Goal: Task Accomplishment & Management: Complete application form

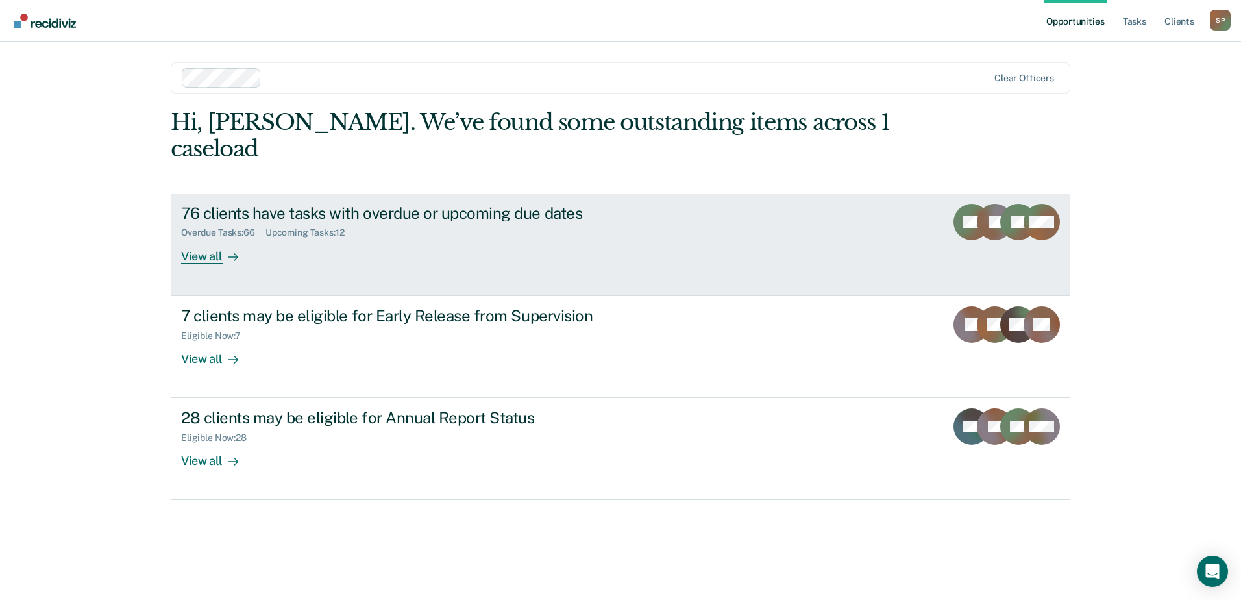
click at [871, 197] on link "76 clients have tasks with overdue or upcoming due dates Overdue Tasks : 66 Upc…" at bounding box center [620, 244] width 899 height 102
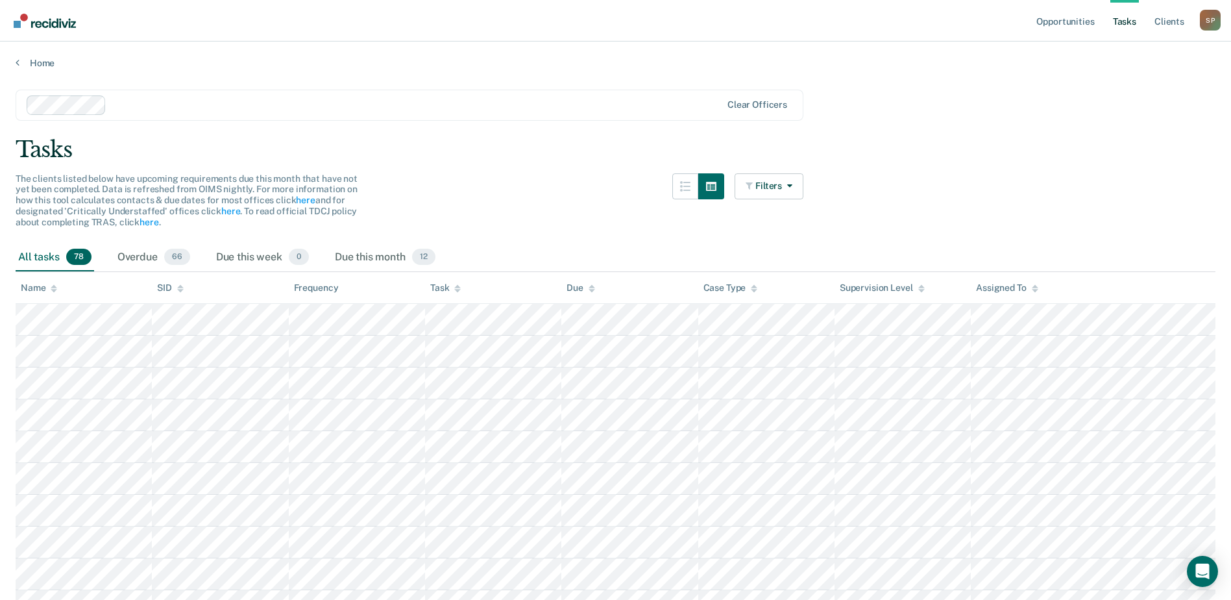
click at [456, 292] on icon at bounding box center [457, 288] width 6 height 8
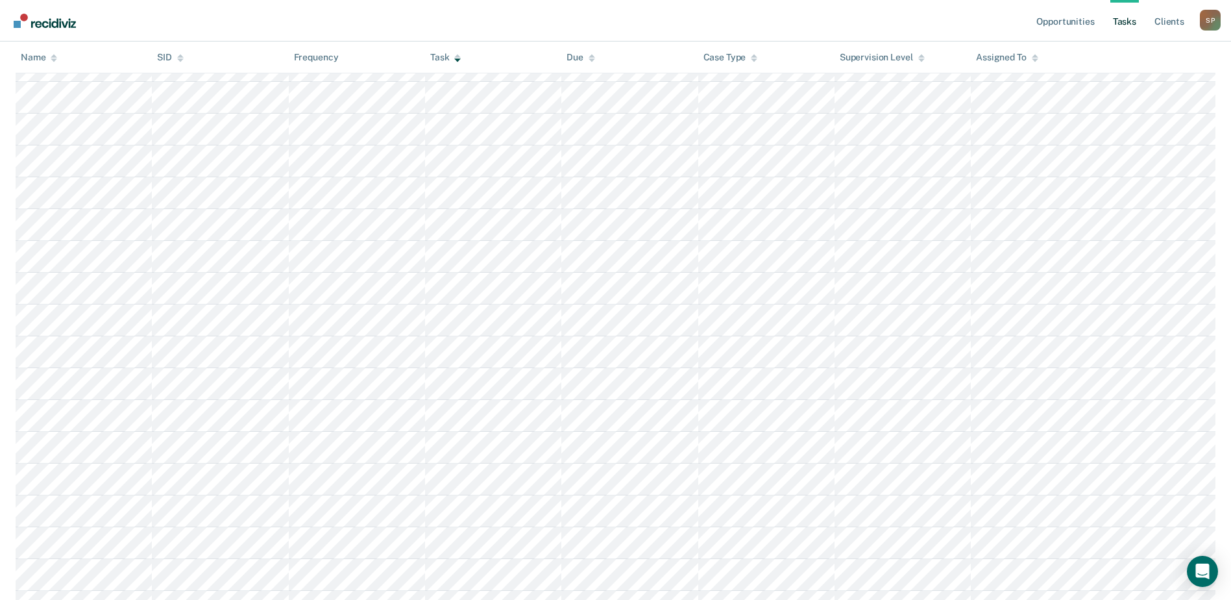
scroll to position [260, 0]
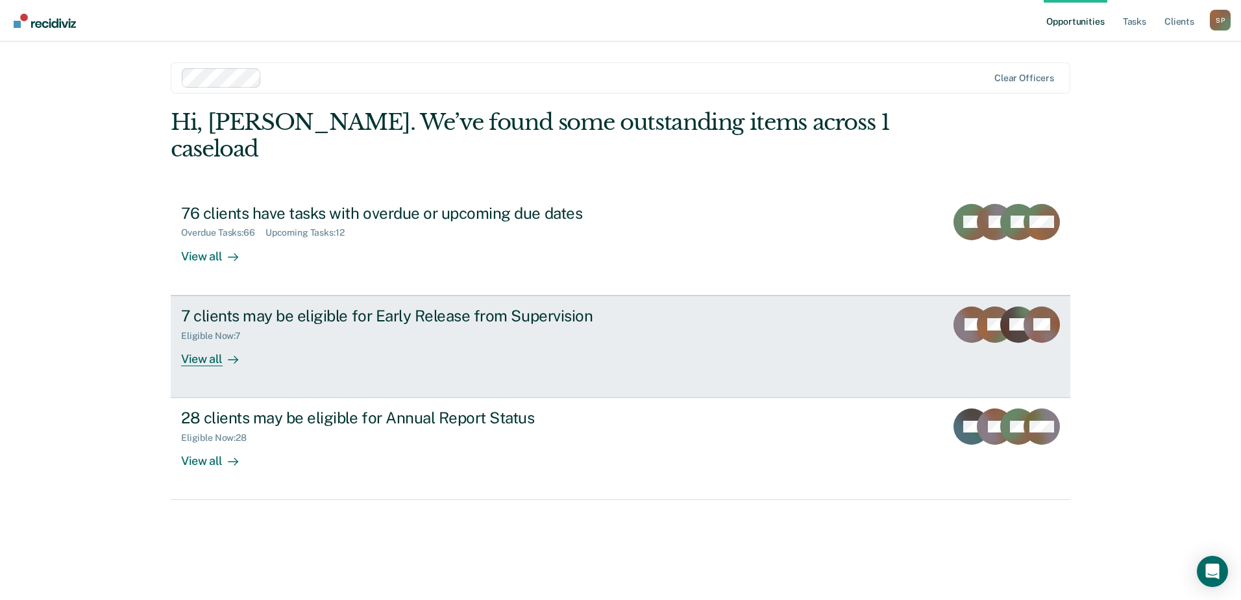
click at [314, 324] on div "7 clients may be eligible for Early Release from Supervision Eligible Now : 7 V…" at bounding box center [424, 336] width 487 height 60
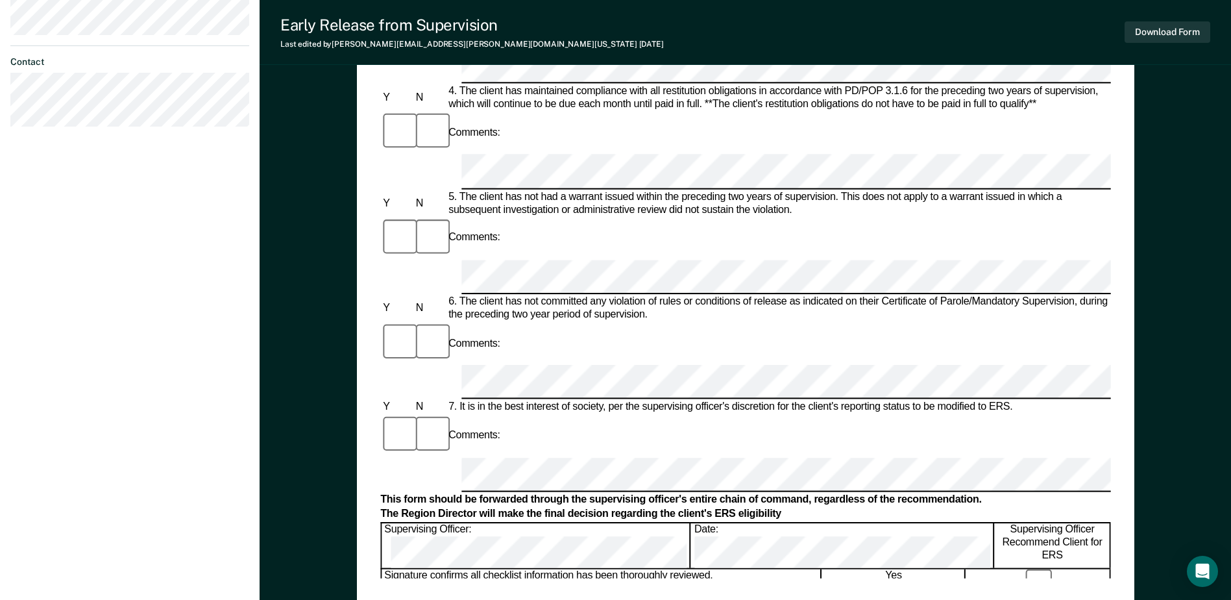
scroll to position [584, 0]
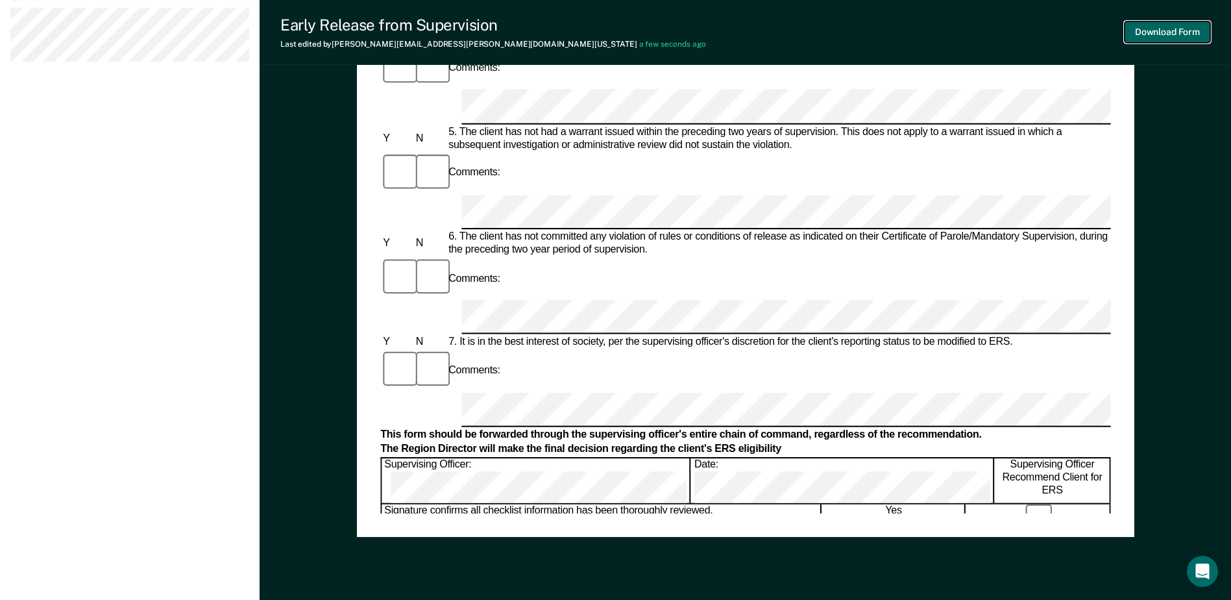
click at [1179, 34] on button "Download Form" at bounding box center [1168, 31] width 86 height 21
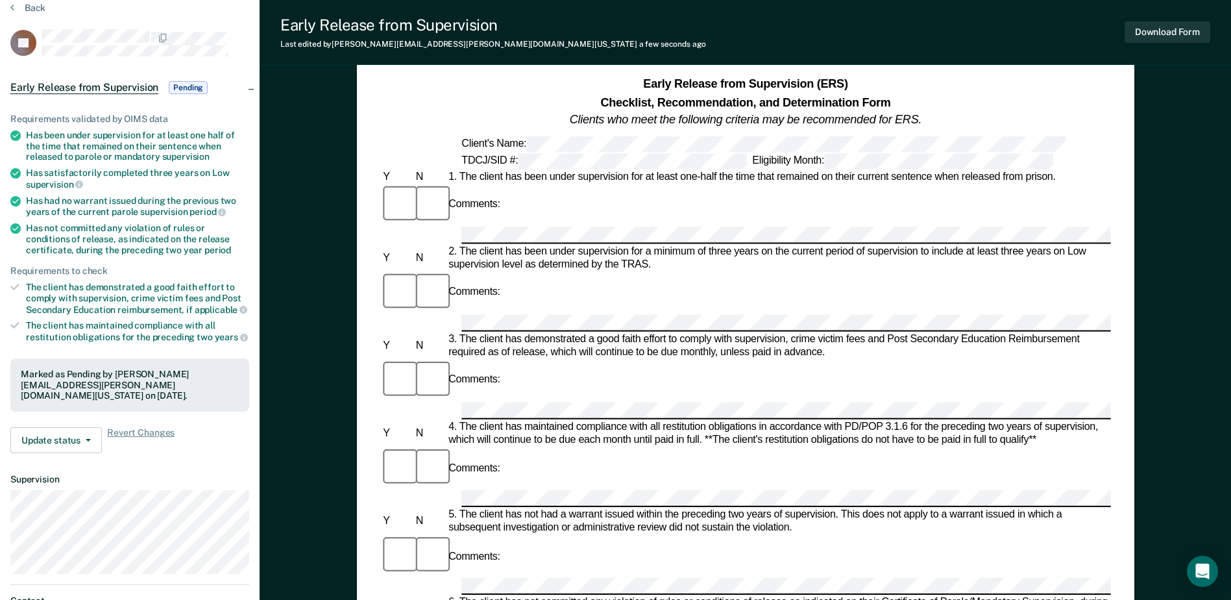
scroll to position [0, 0]
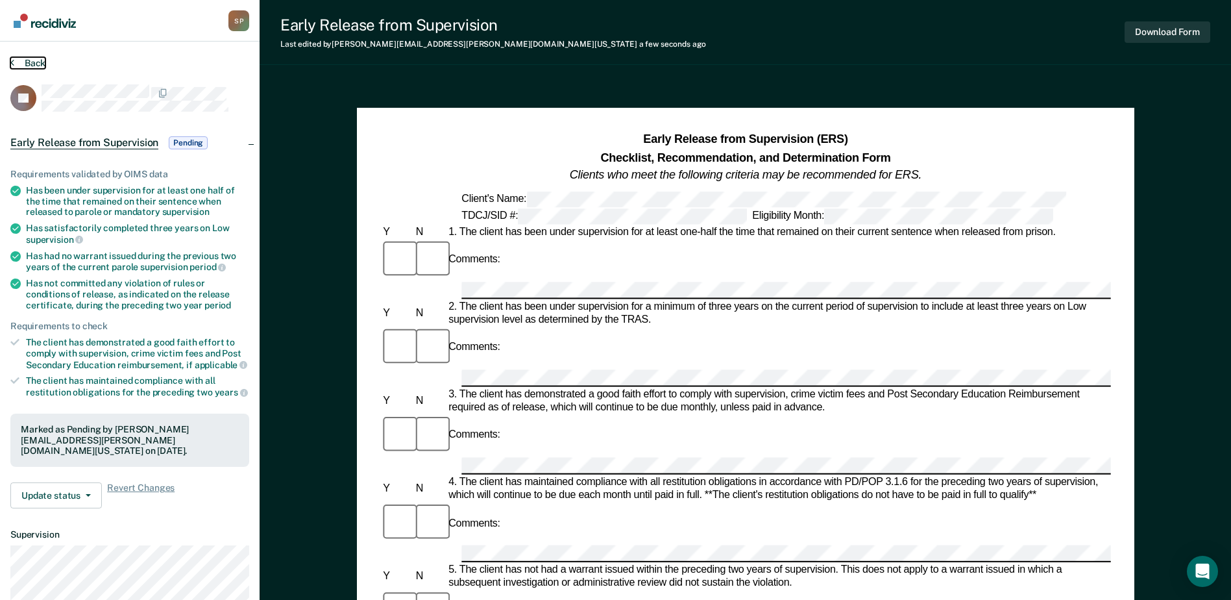
click at [16, 58] on button "Back" at bounding box center [27, 63] width 35 height 12
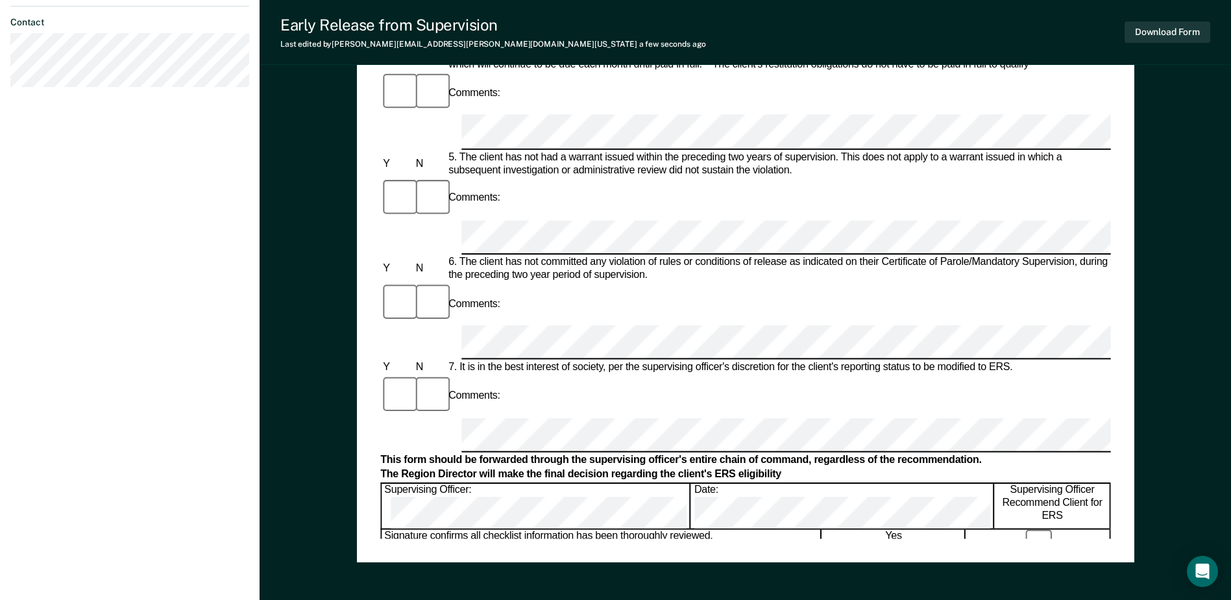
scroll to position [622, 0]
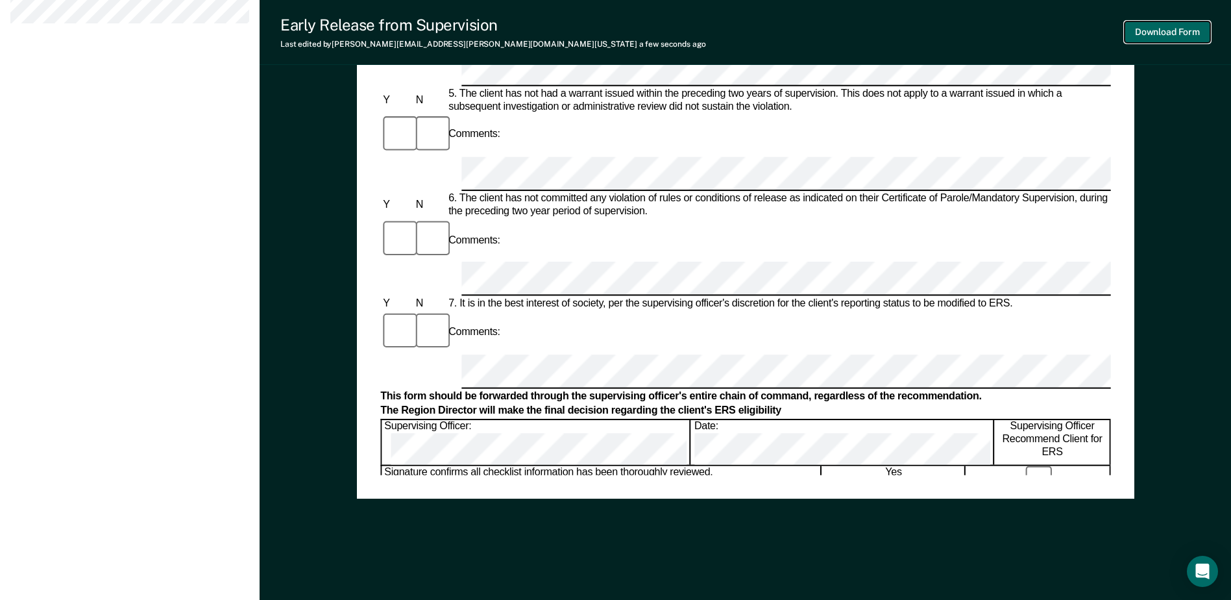
click at [1180, 30] on button "Download Form" at bounding box center [1168, 31] width 86 height 21
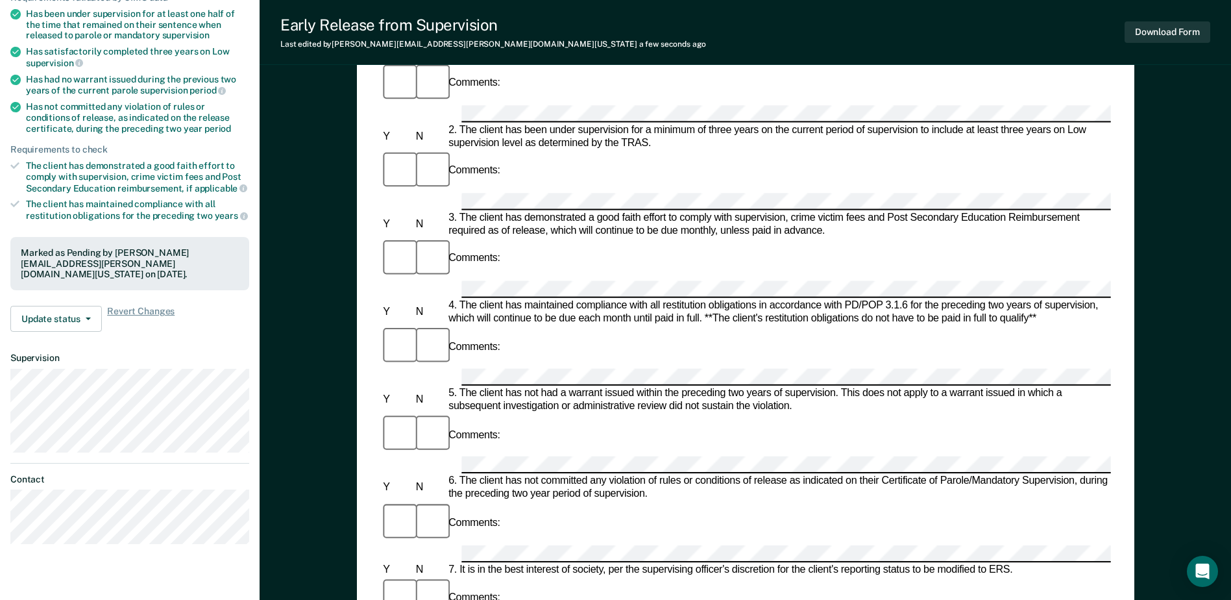
scroll to position [38, 0]
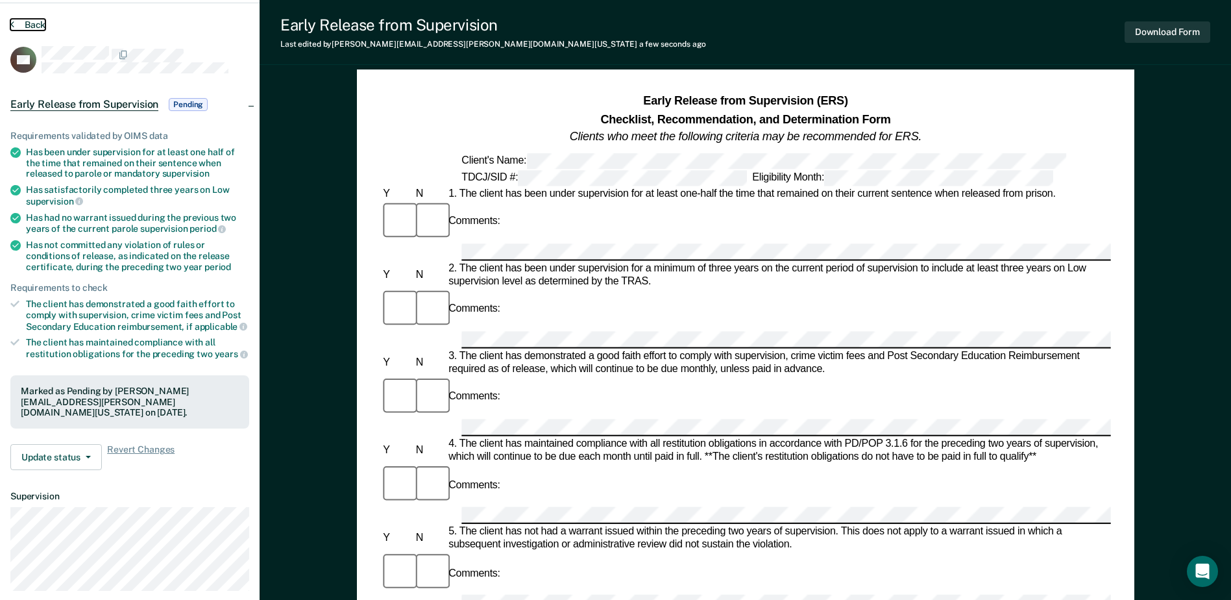
click at [17, 19] on button "Back" at bounding box center [27, 25] width 35 height 12
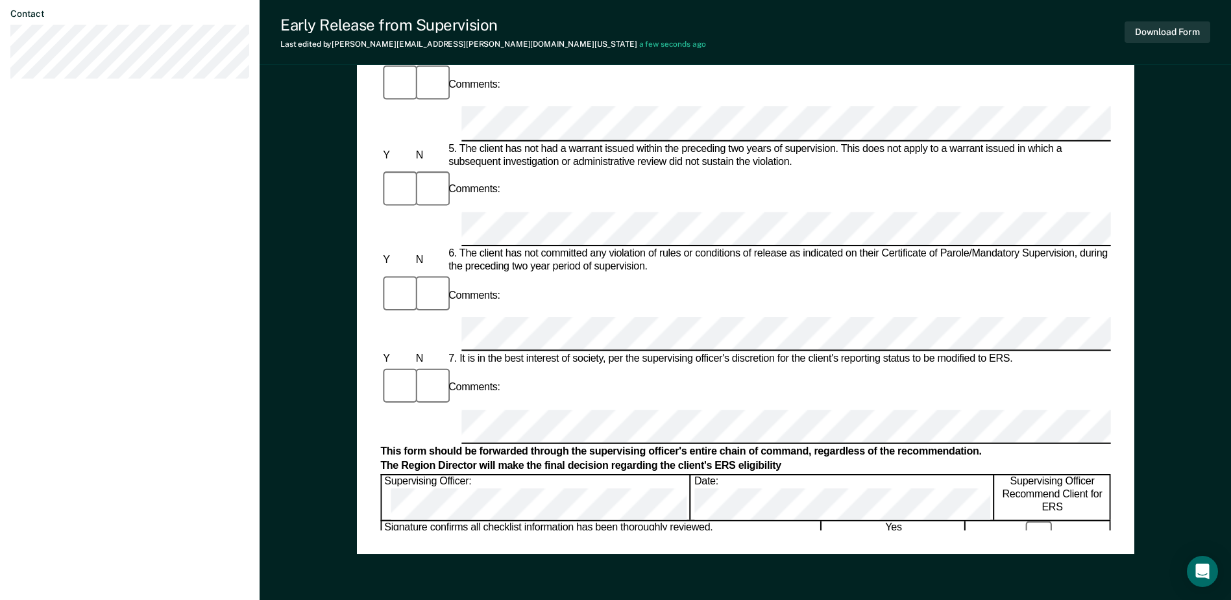
scroll to position [493, 0]
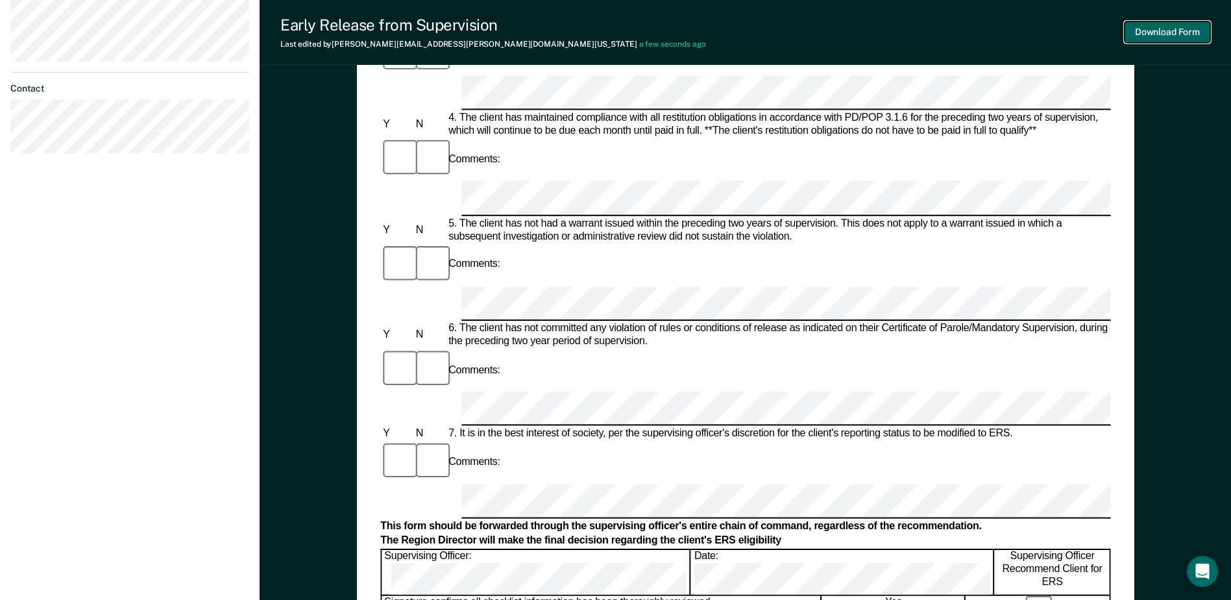
click at [1186, 31] on button "Download Form" at bounding box center [1168, 31] width 86 height 21
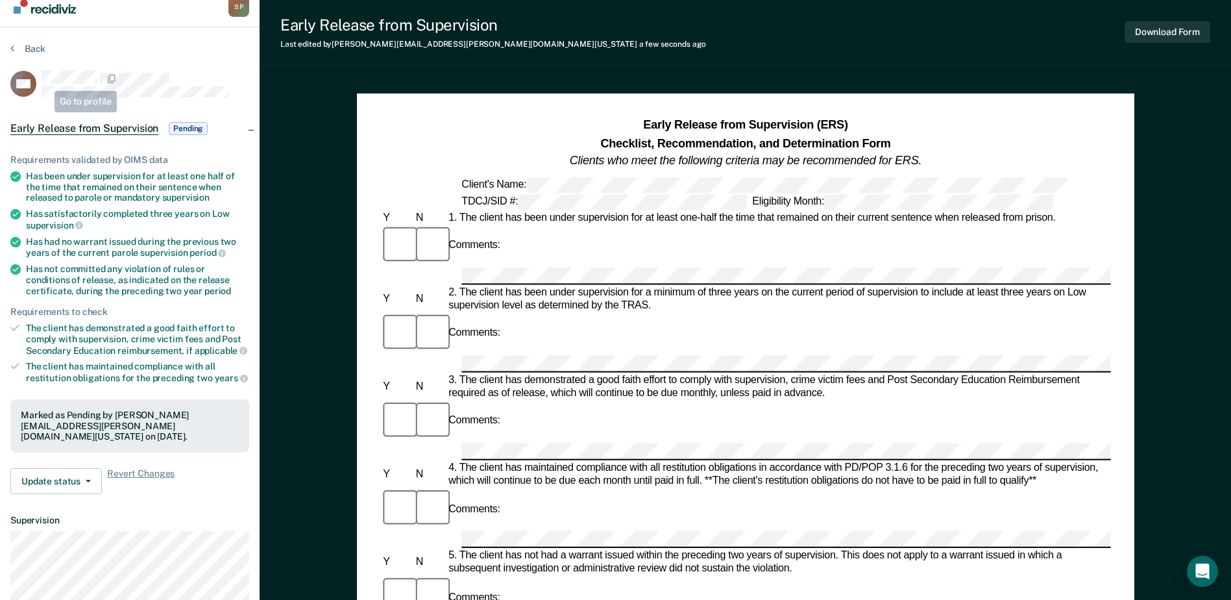
scroll to position [0, 0]
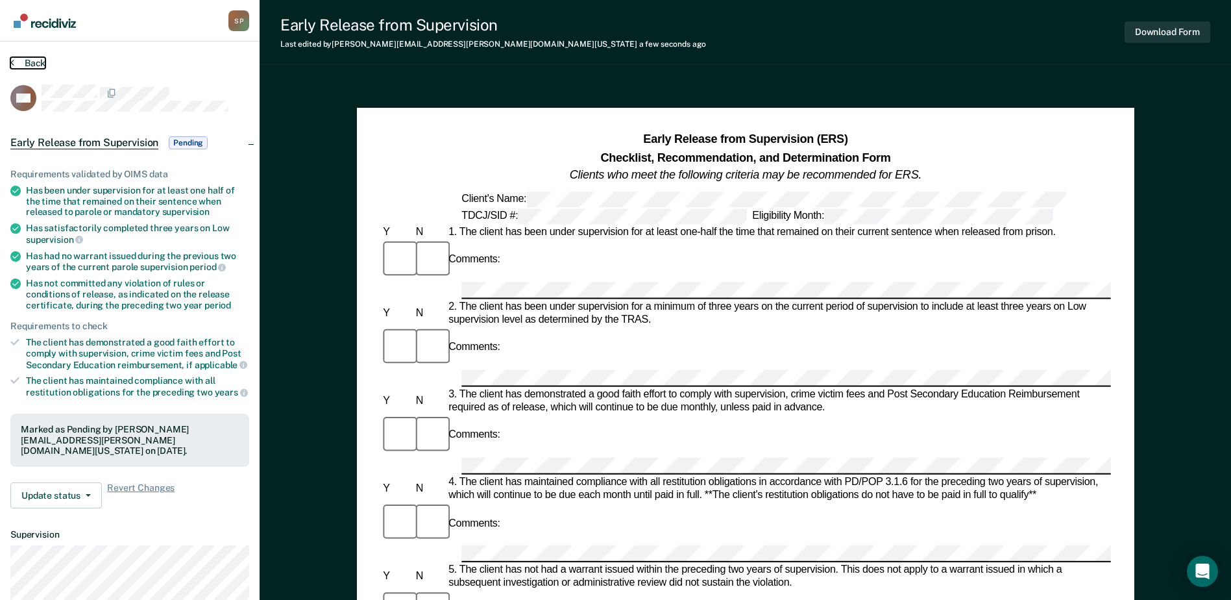
click at [23, 63] on button "Back" at bounding box center [27, 63] width 35 height 12
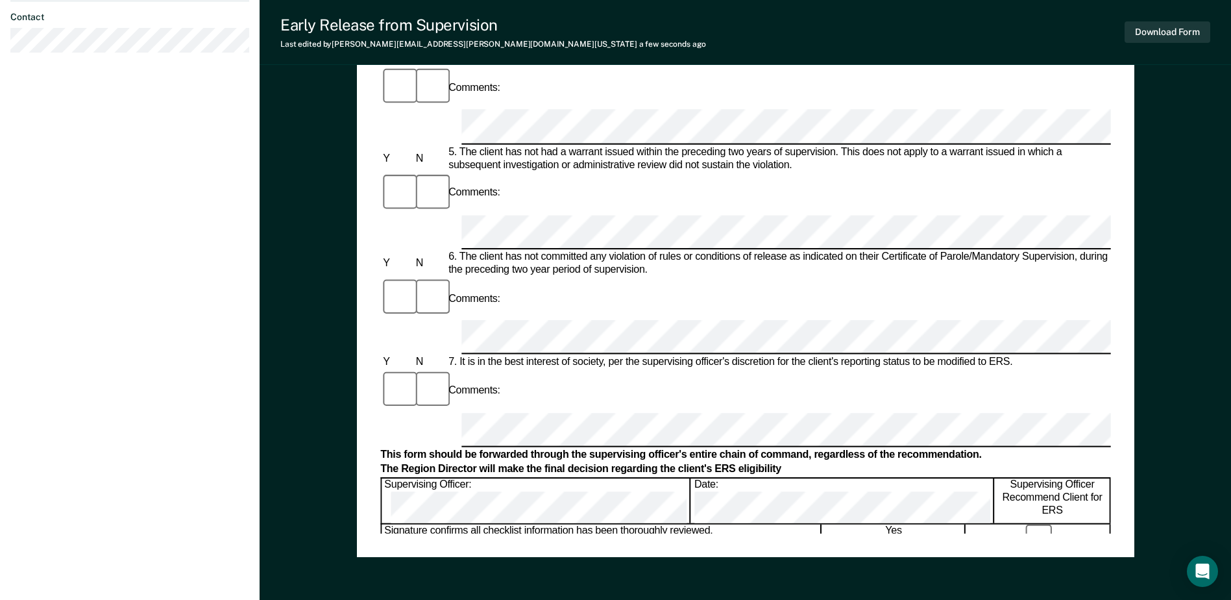
scroll to position [622, 0]
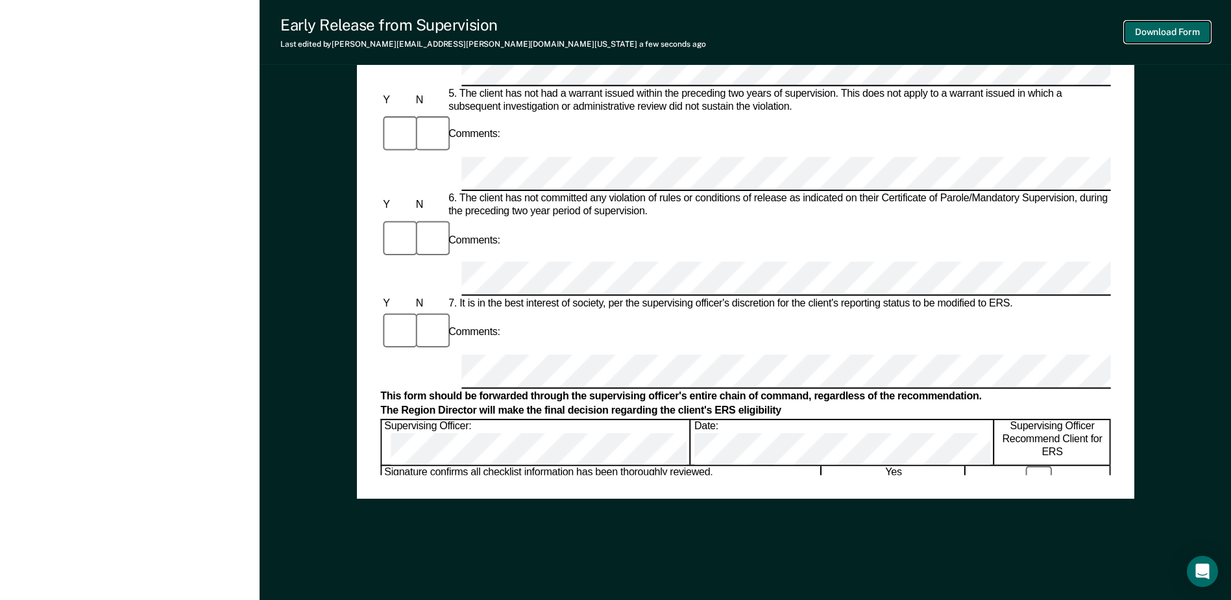
click at [1160, 34] on button "Download Form" at bounding box center [1168, 31] width 86 height 21
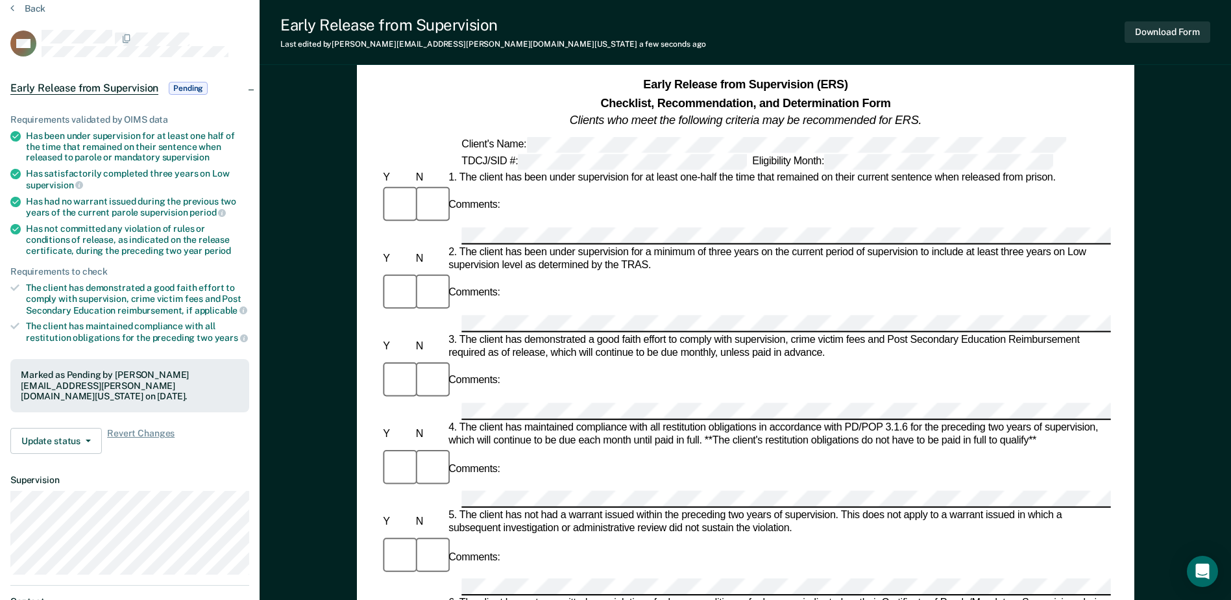
scroll to position [0, 0]
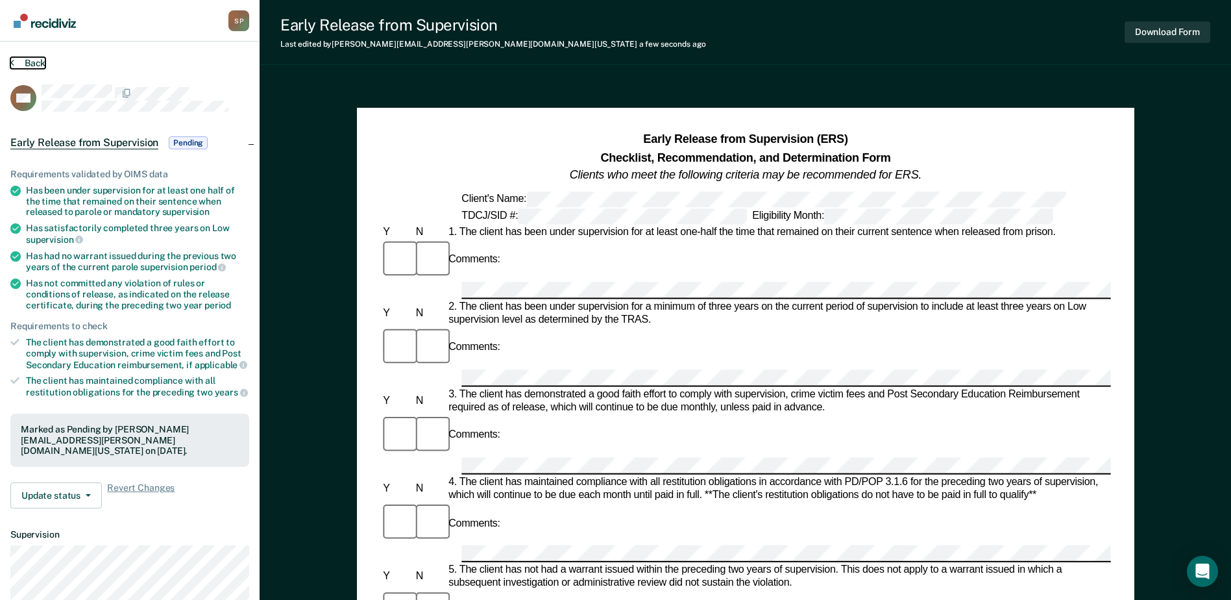
click at [16, 66] on button "Back" at bounding box center [27, 63] width 35 height 12
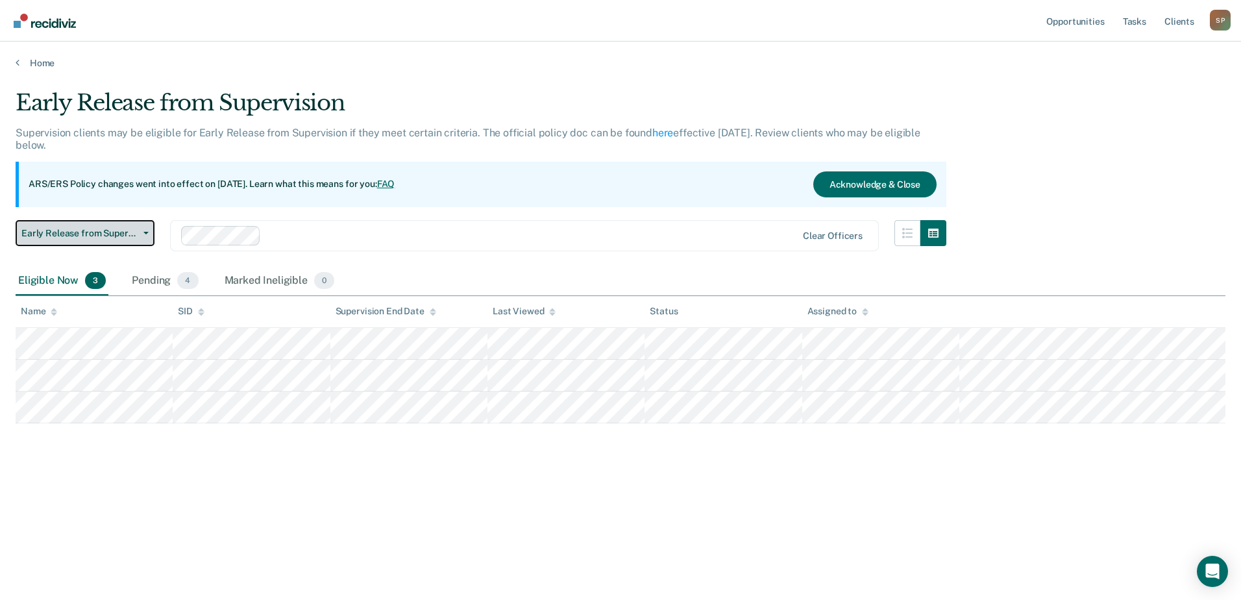
click at [116, 235] on span "Early Release from Supervision" at bounding box center [79, 233] width 117 height 11
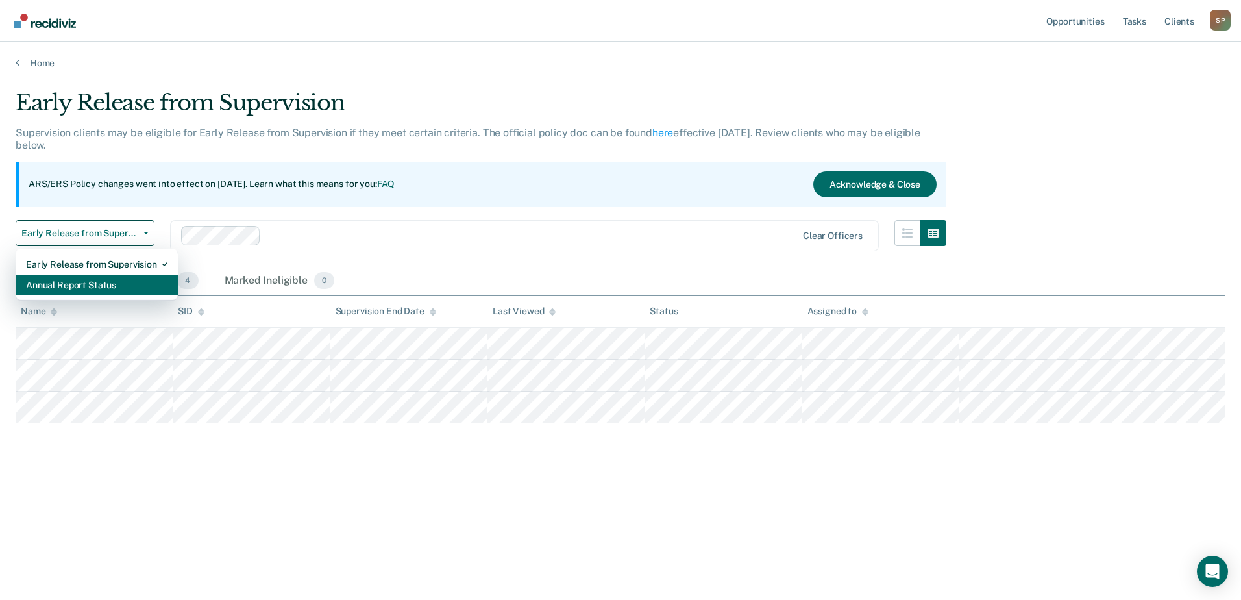
click at [97, 286] on div "Annual Report Status" at bounding box center [96, 285] width 141 height 21
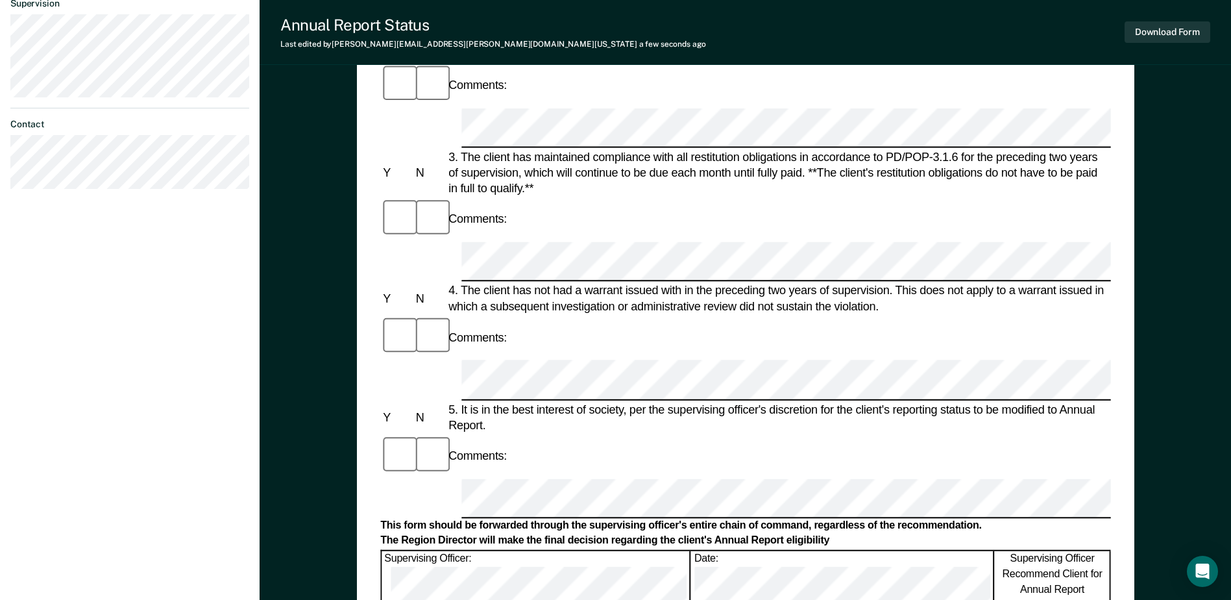
scroll to position [389, 0]
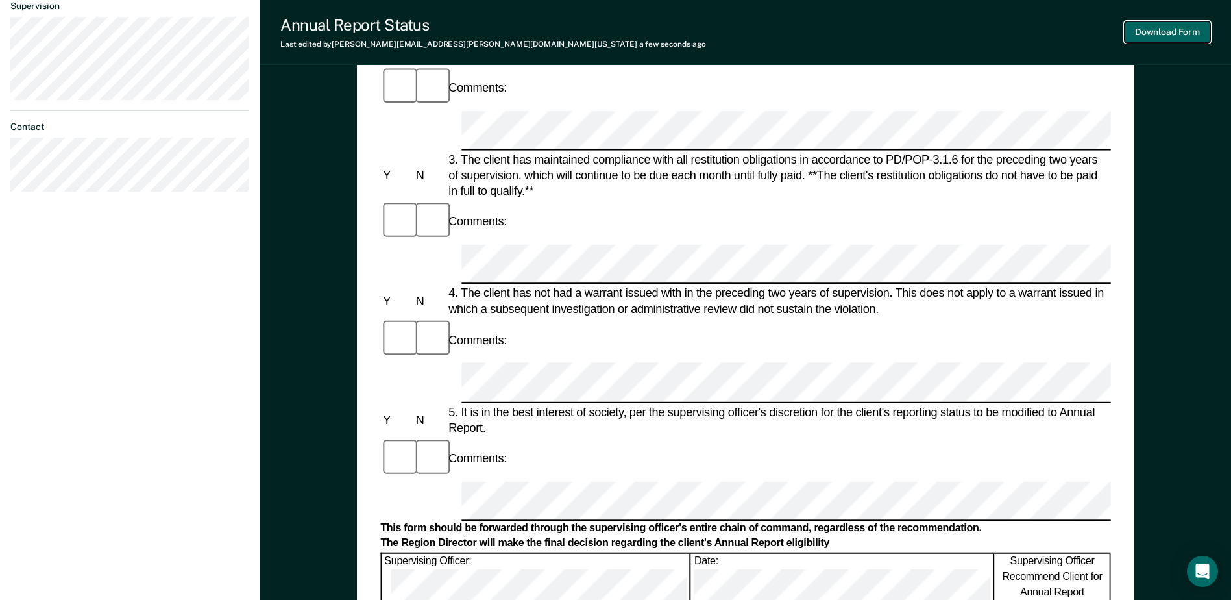
click at [1159, 25] on button "Download Form" at bounding box center [1168, 31] width 86 height 21
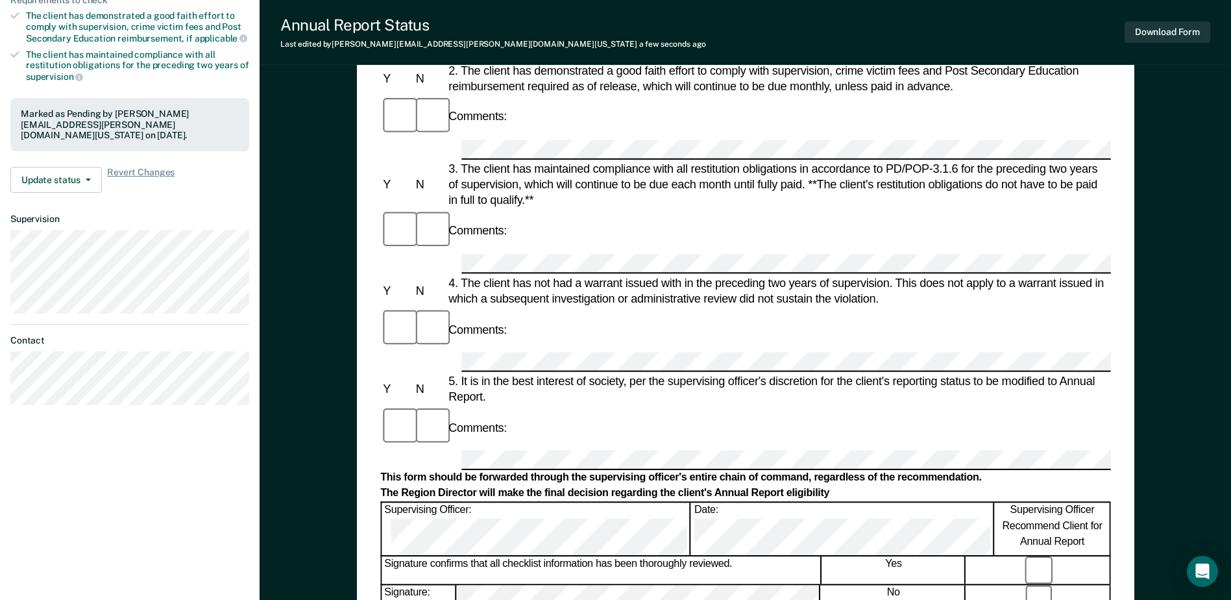
scroll to position [0, 0]
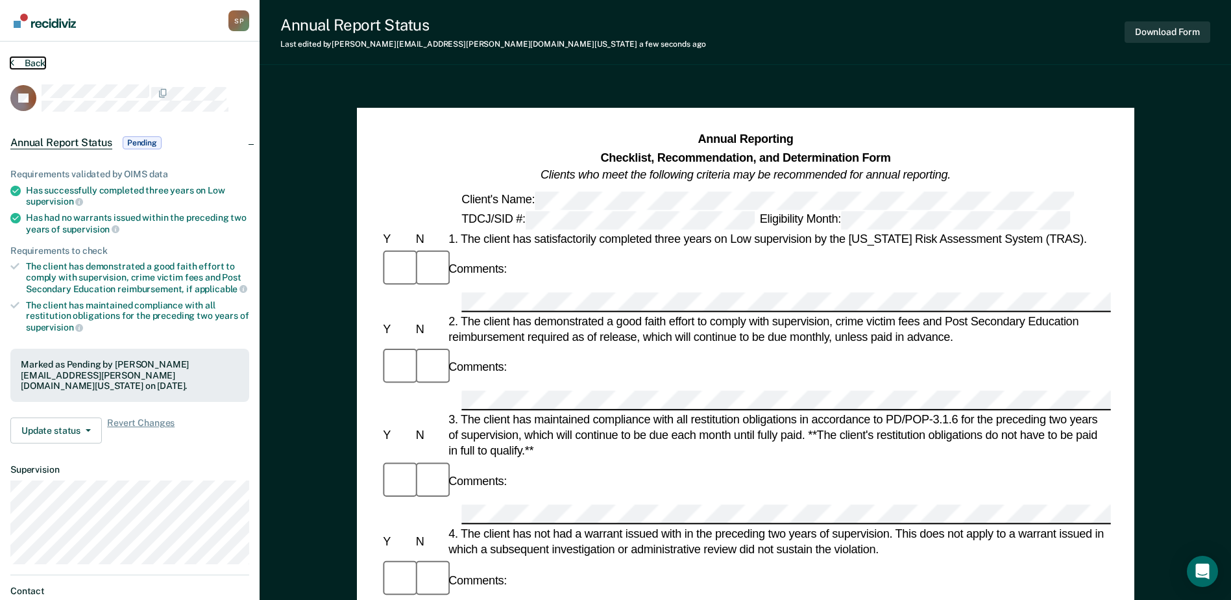
click at [15, 61] on button "Back" at bounding box center [27, 63] width 35 height 12
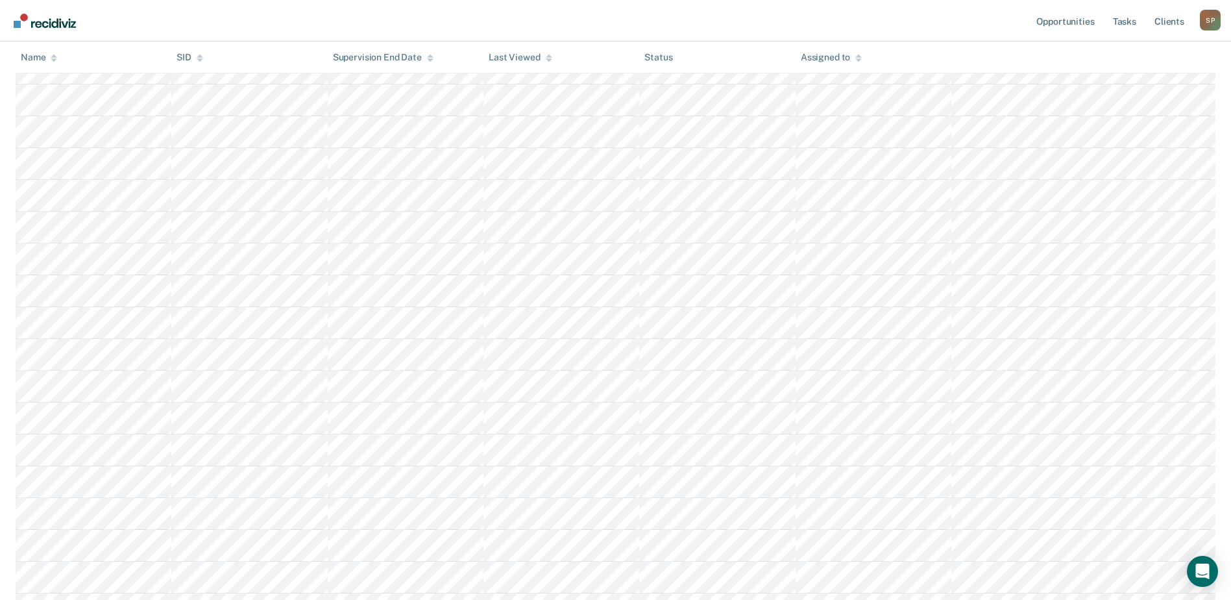
scroll to position [324, 0]
click at [52, 60] on icon at bounding box center [54, 57] width 6 height 8
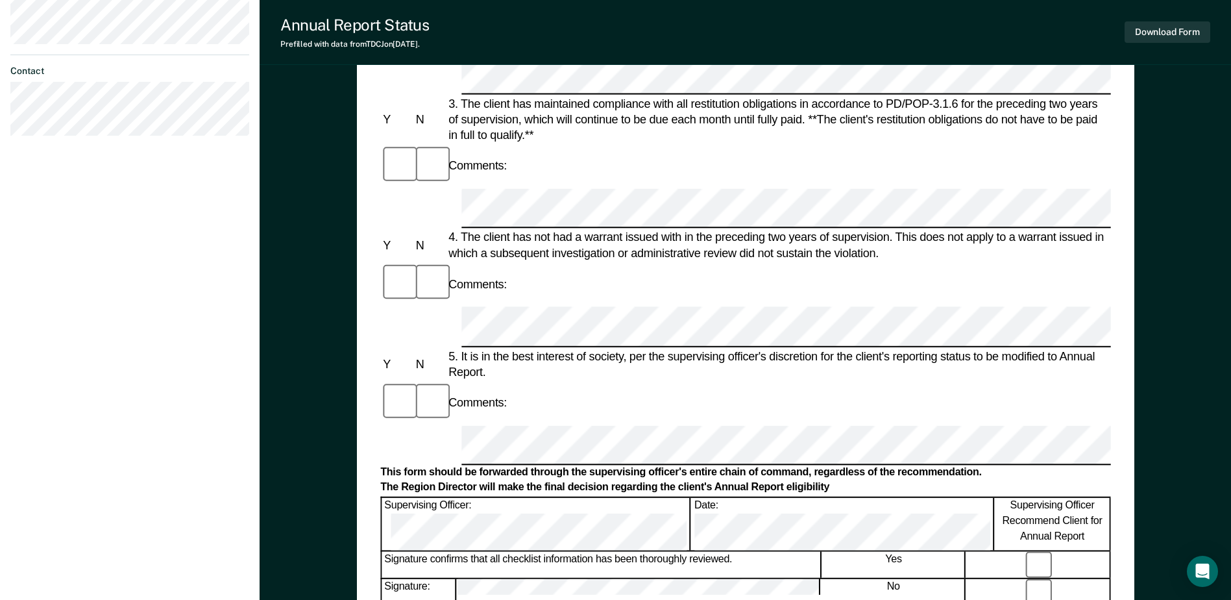
scroll to position [454, 0]
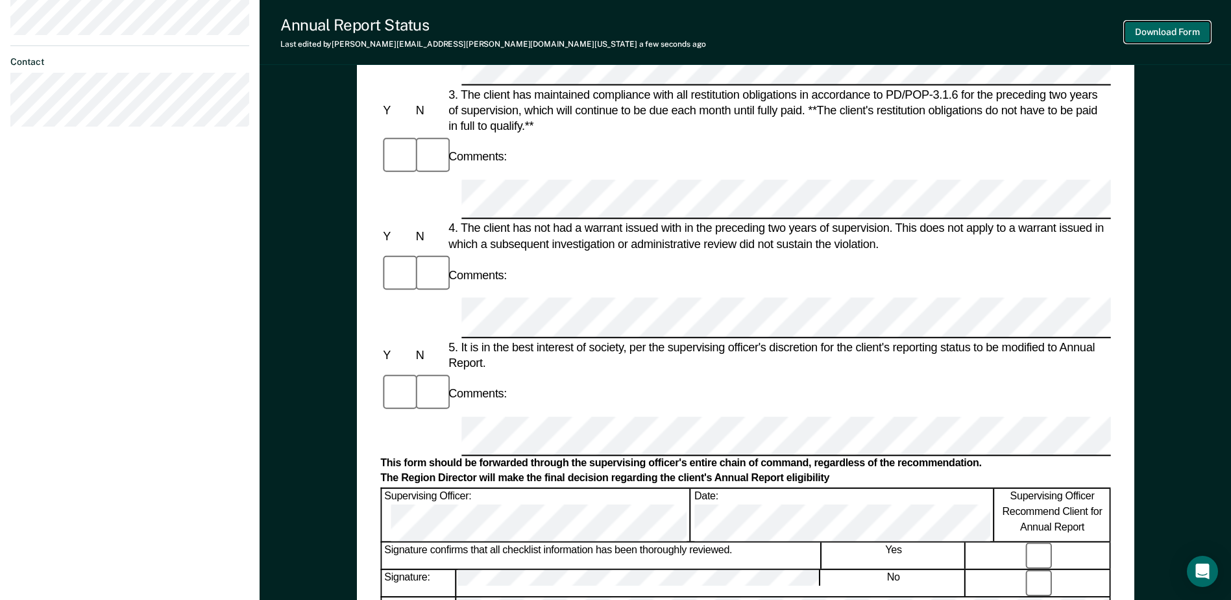
click at [1163, 34] on button "Download Form" at bounding box center [1168, 31] width 86 height 21
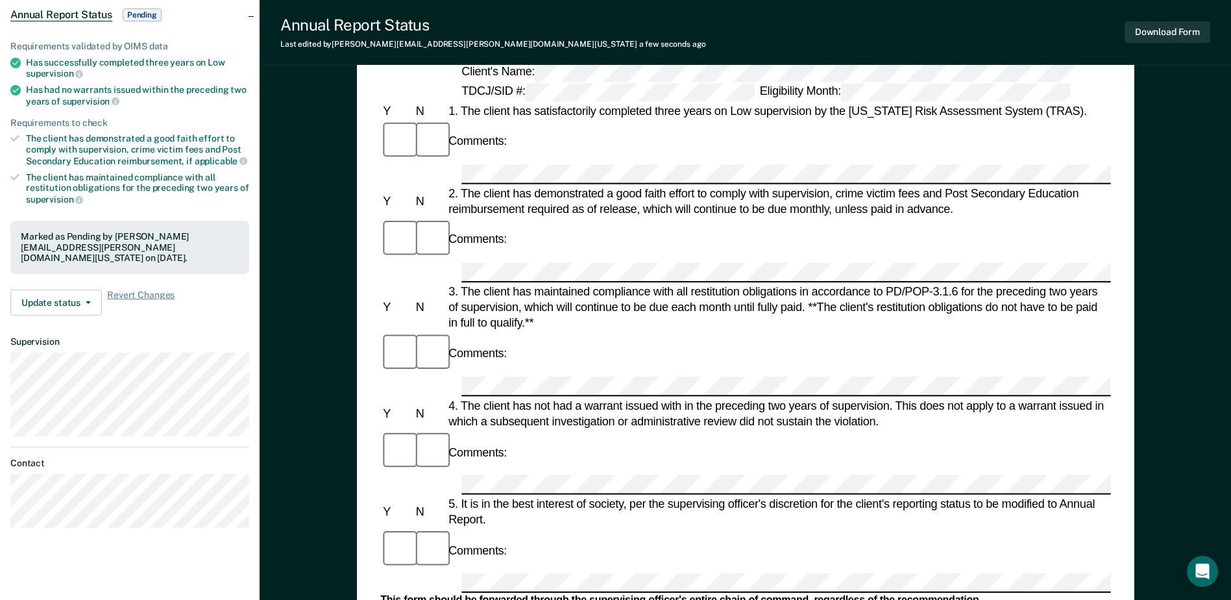
scroll to position [0, 0]
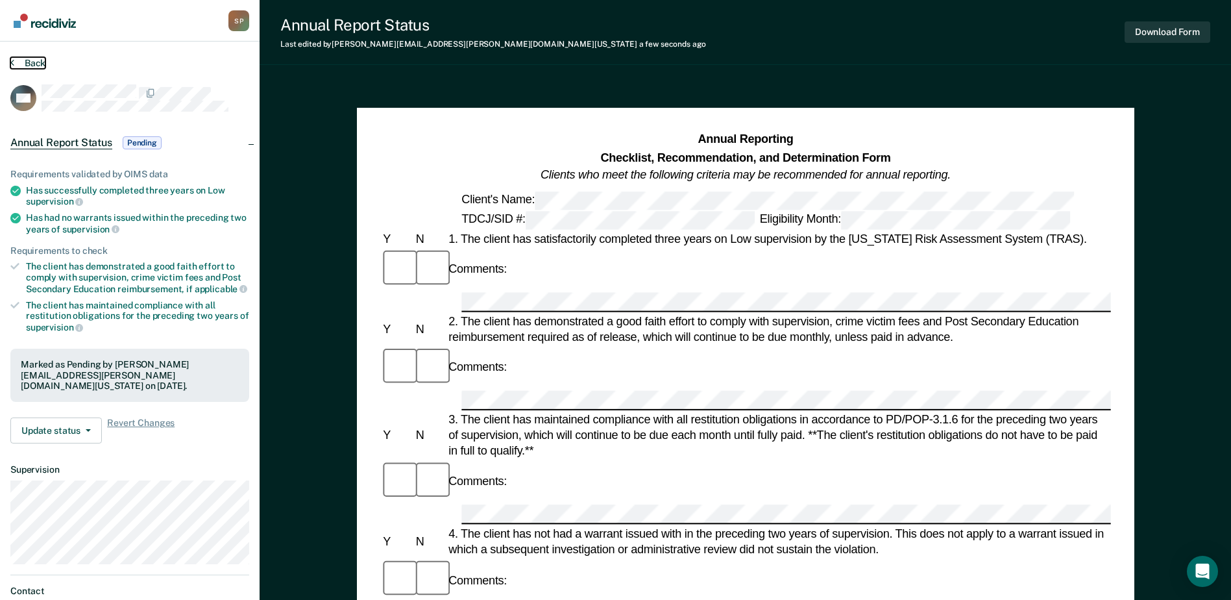
click at [29, 65] on button "Back" at bounding box center [27, 63] width 35 height 12
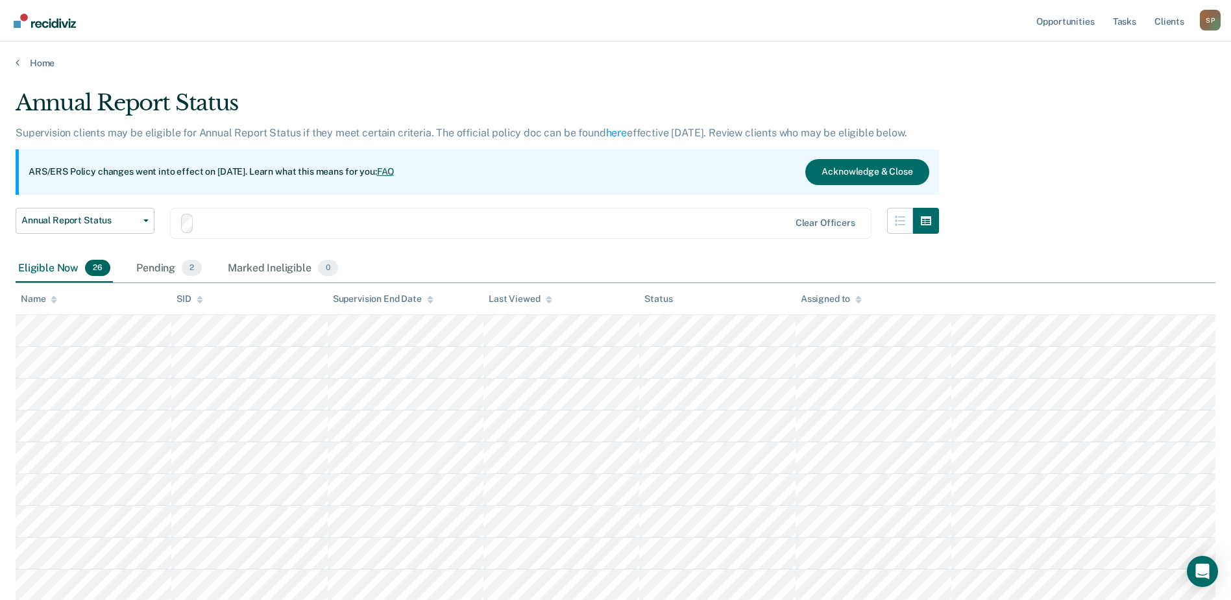
scroll to position [293, 0]
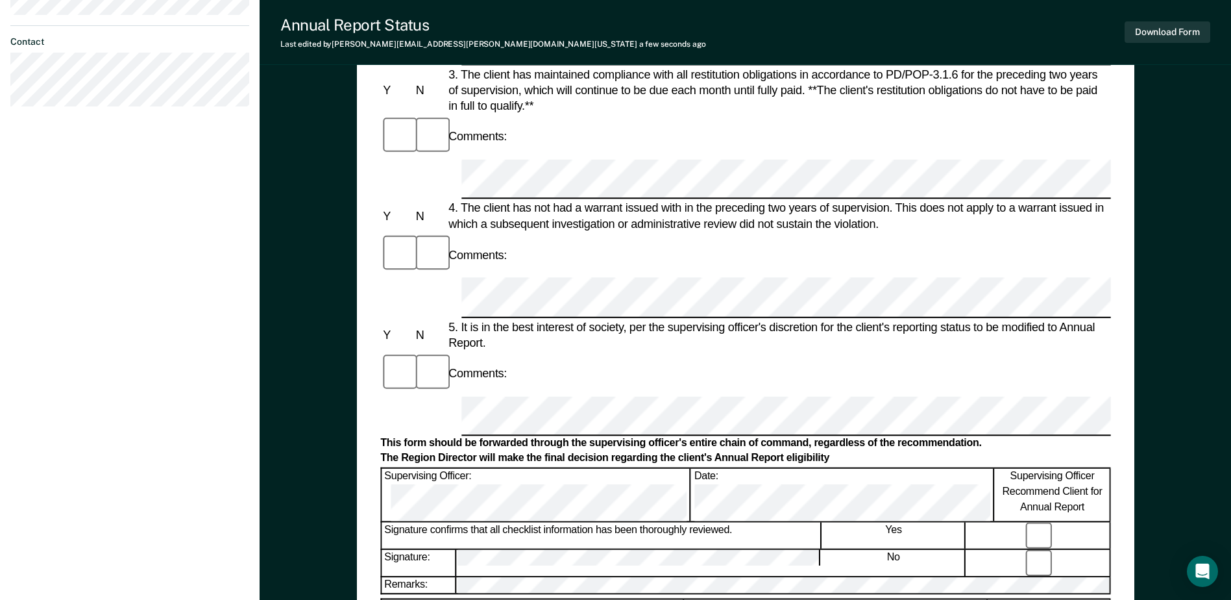
scroll to position [298, 0]
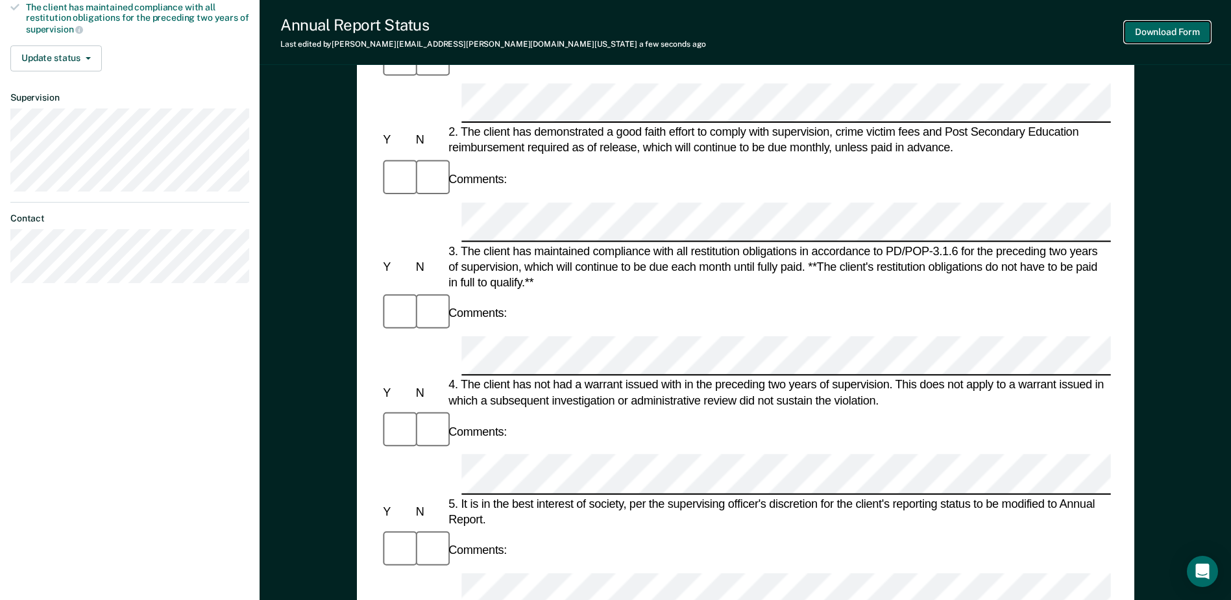
click at [1171, 25] on button "Download Form" at bounding box center [1168, 31] width 86 height 21
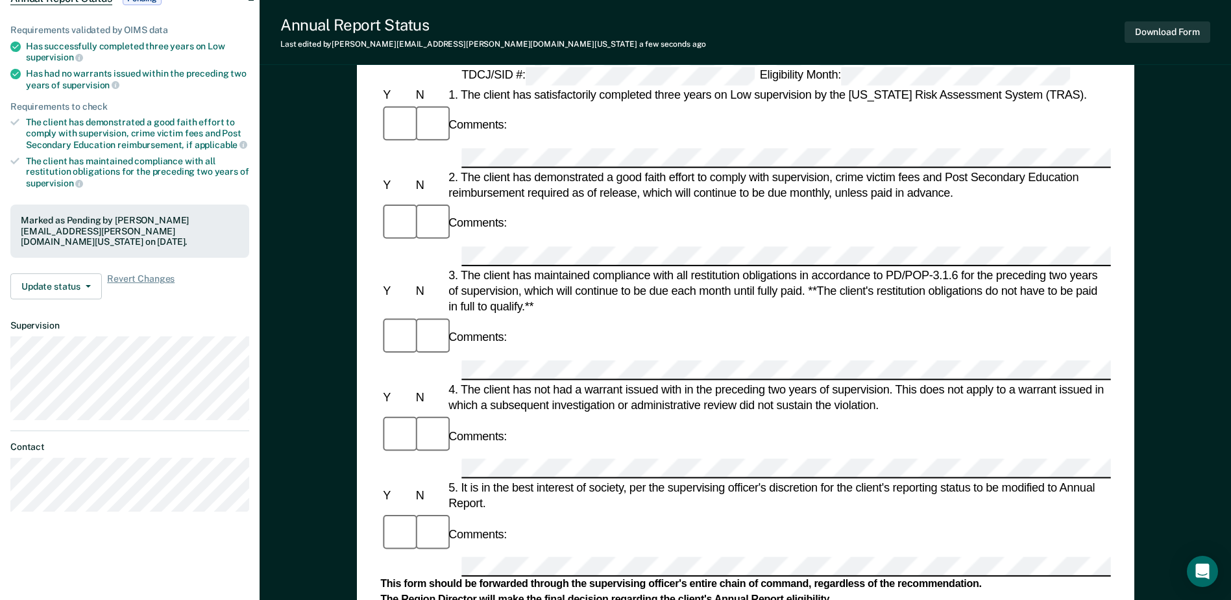
scroll to position [0, 0]
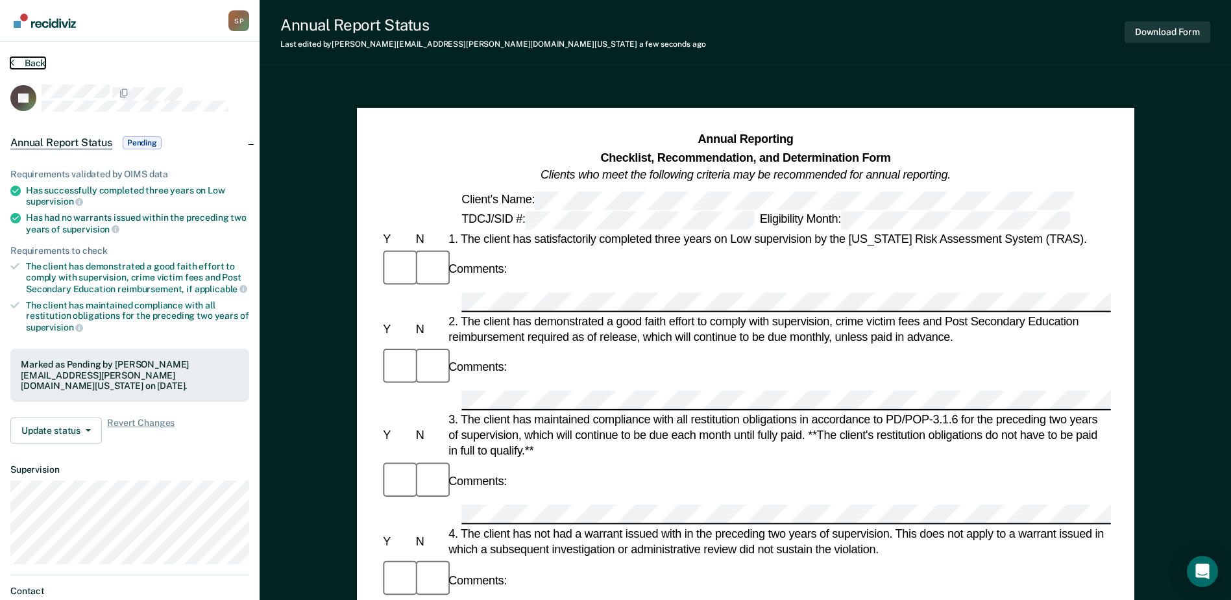
click at [12, 64] on icon at bounding box center [12, 62] width 4 height 10
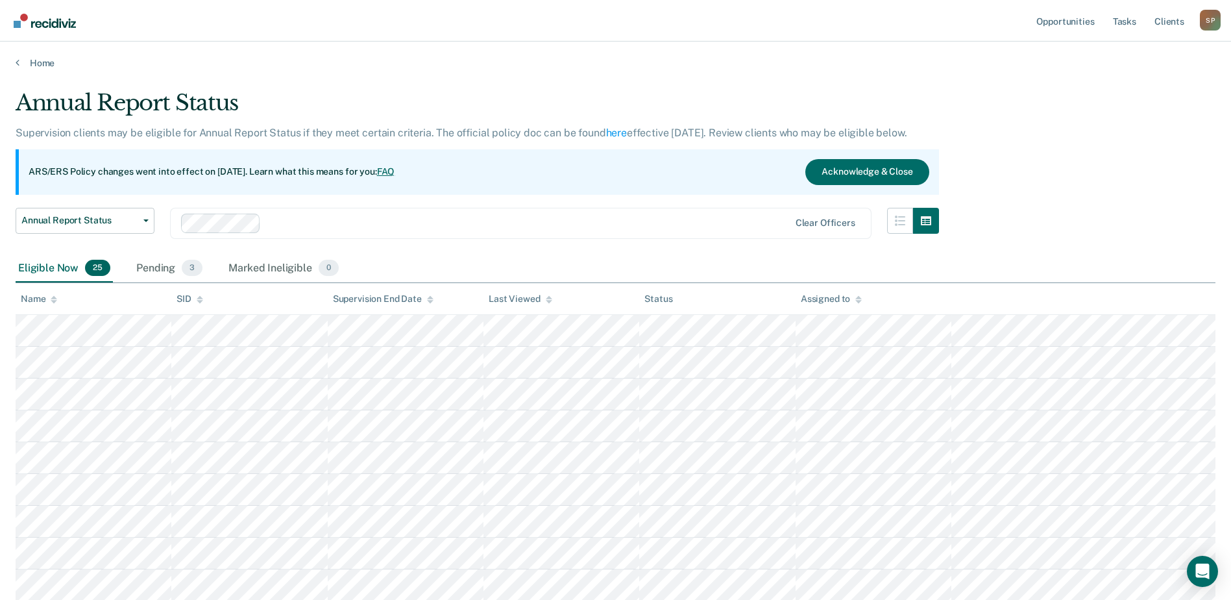
scroll to position [293, 0]
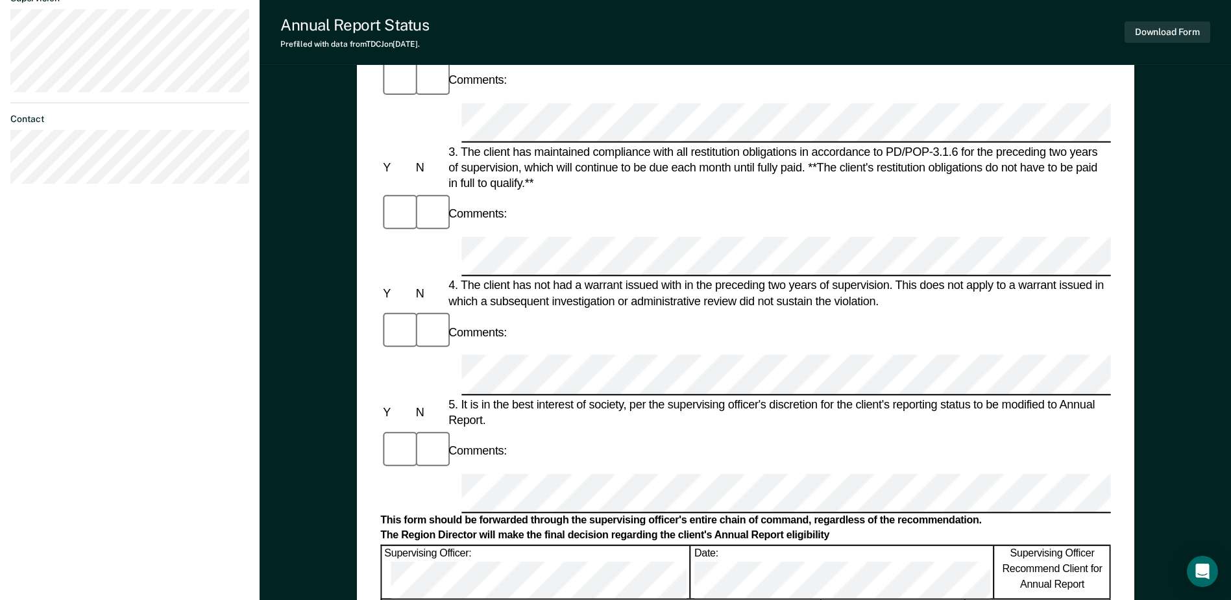
scroll to position [519, 0]
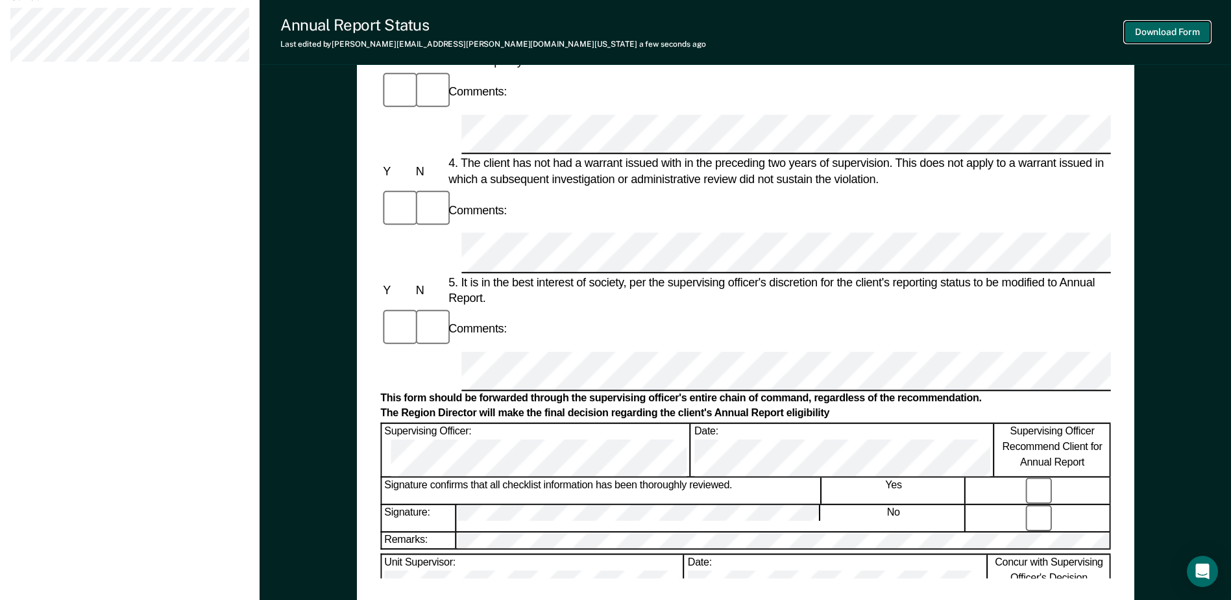
click at [1154, 36] on button "Download Form" at bounding box center [1168, 31] width 86 height 21
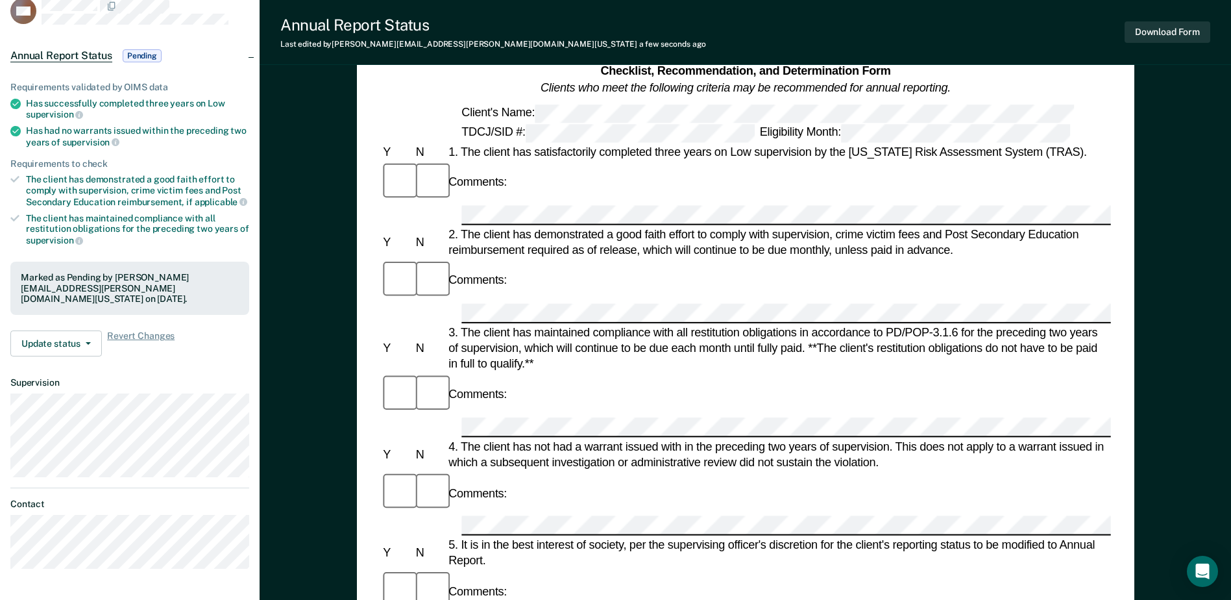
scroll to position [0, 0]
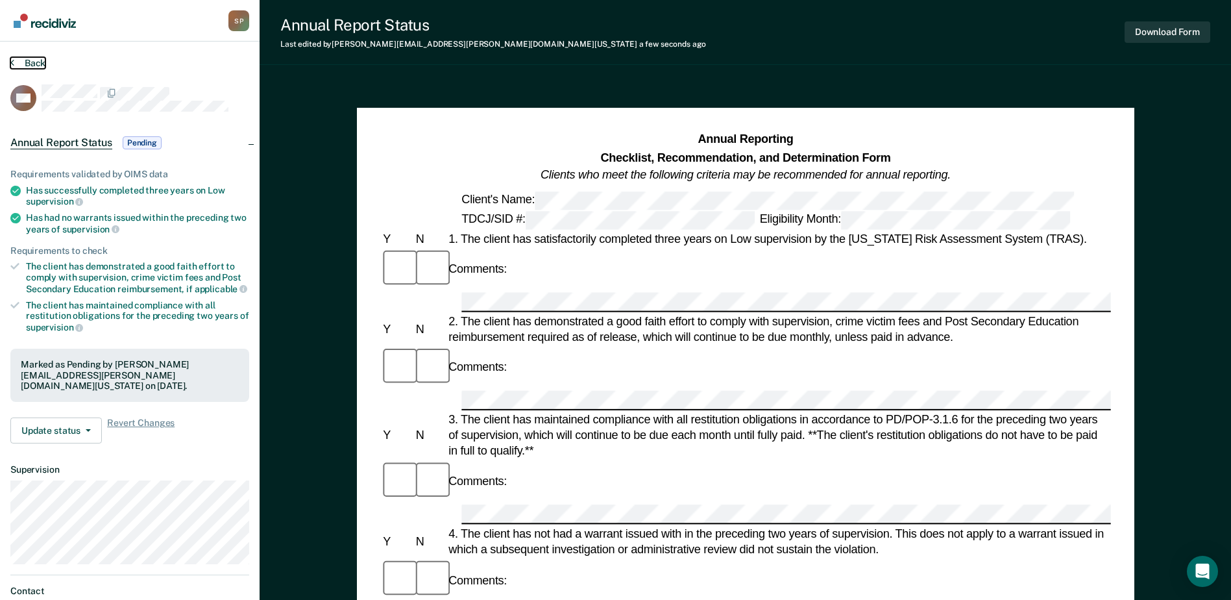
click at [34, 65] on button "Back" at bounding box center [27, 63] width 35 height 12
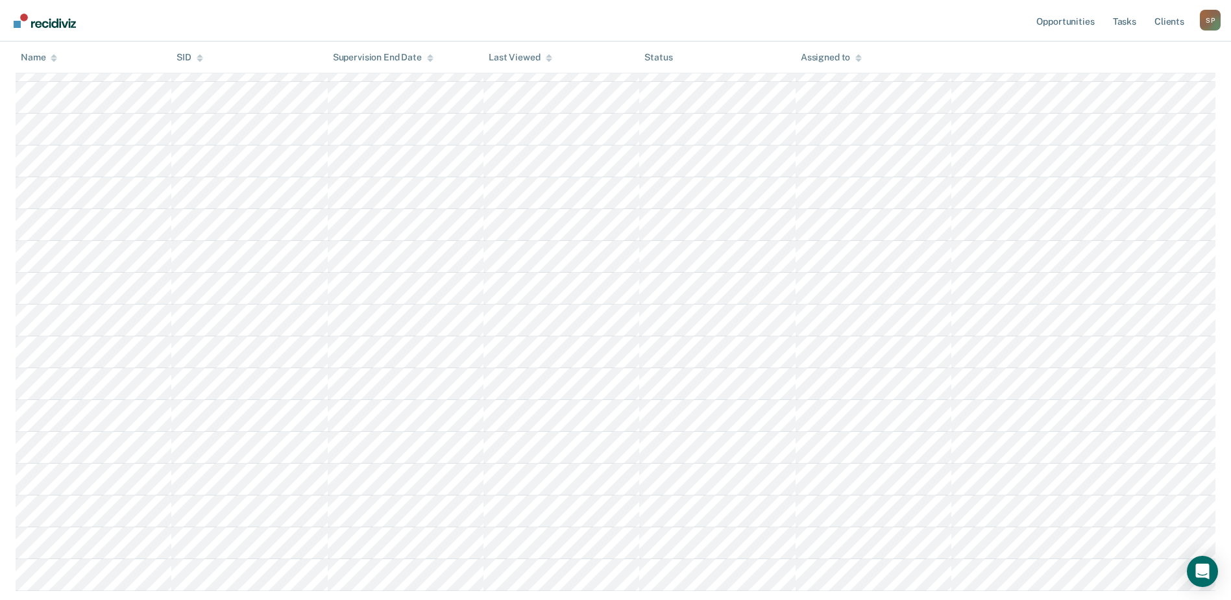
scroll to position [552, 0]
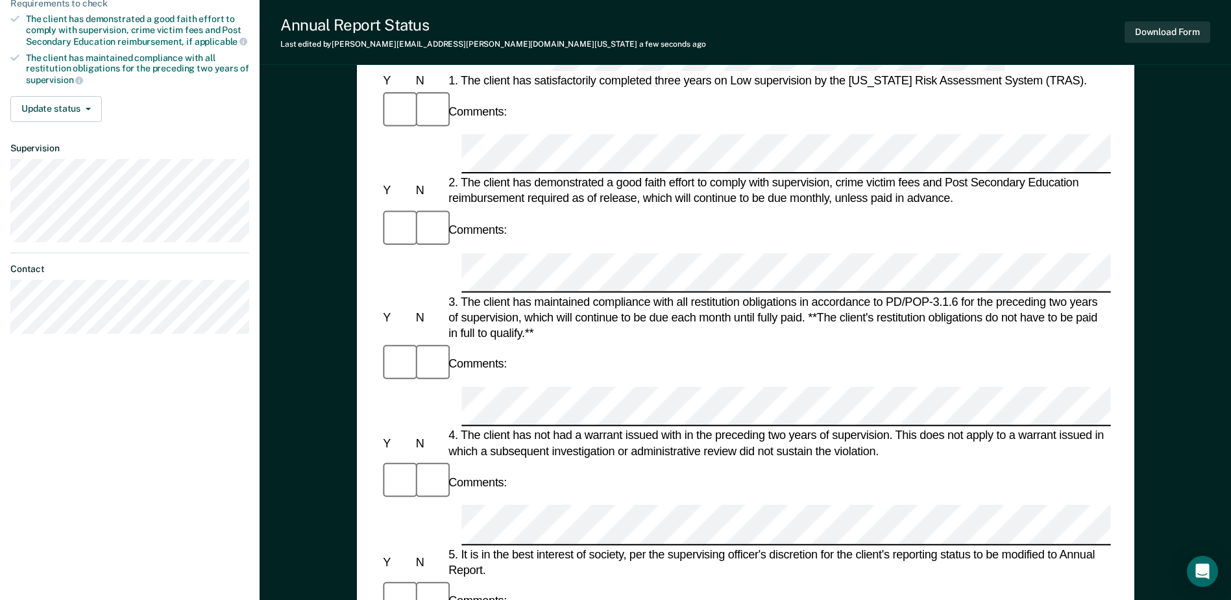
scroll to position [38, 0]
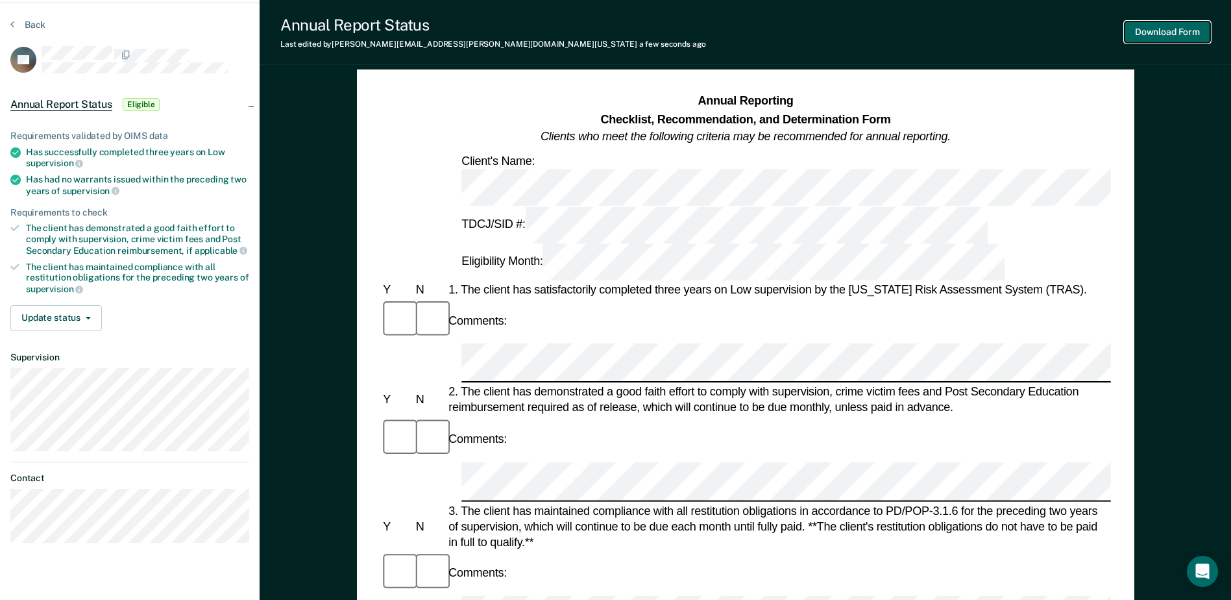
click at [1171, 28] on button "Download Form" at bounding box center [1168, 31] width 86 height 21
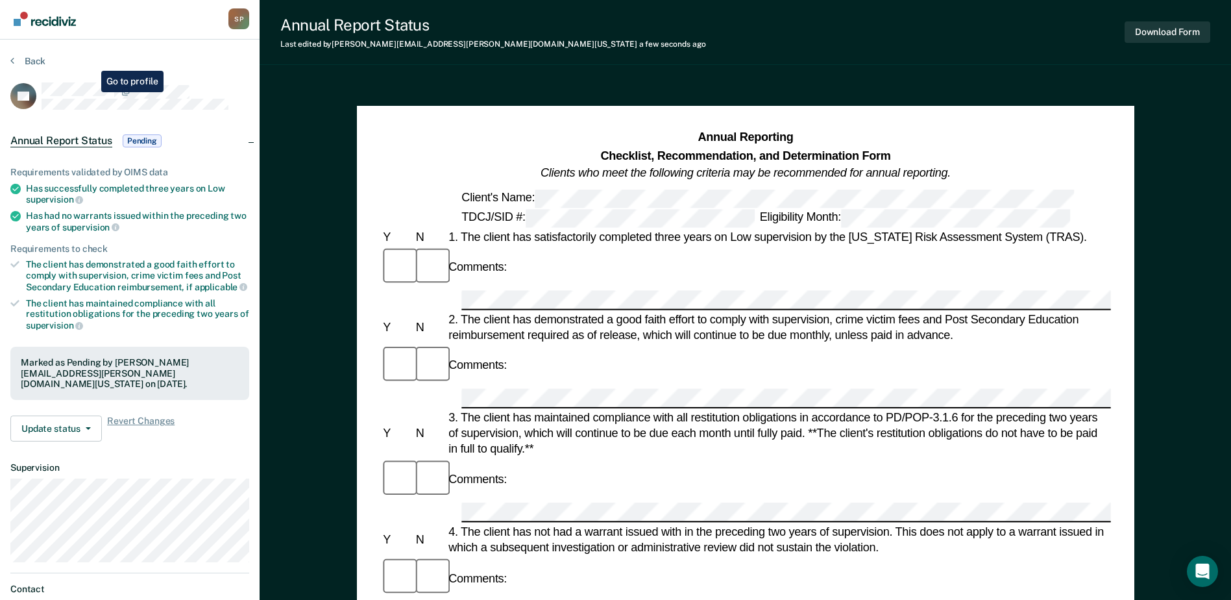
scroll to position [0, 0]
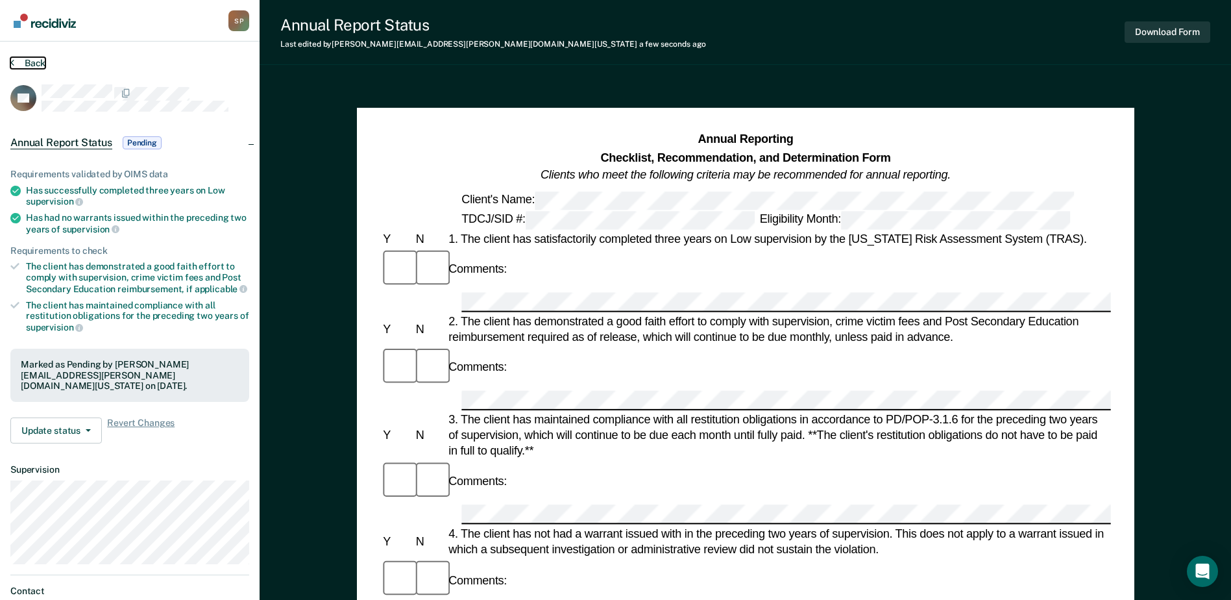
click at [28, 61] on button "Back" at bounding box center [27, 63] width 35 height 12
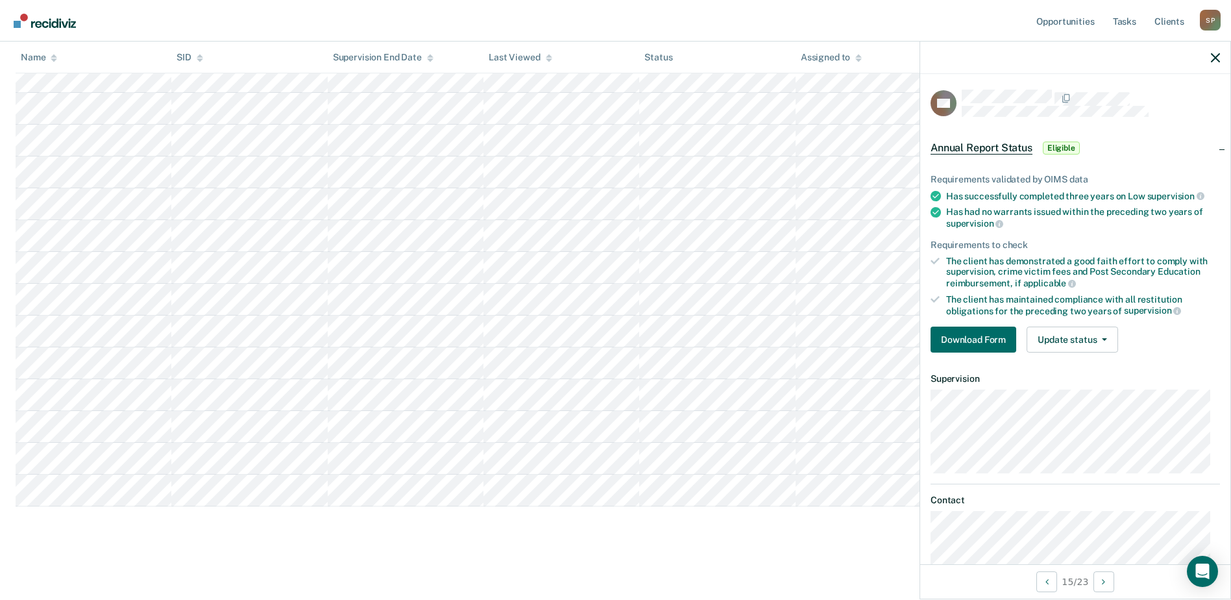
drag, startPoint x: 134, startPoint y: 541, endPoint x: 125, endPoint y: 513, distance: 29.3
click at [134, 541] on div "Annual Report Status Supervision clients may be eligible for Annual Report Stat…" at bounding box center [616, 47] width 1200 height 994
click at [1210, 58] on div at bounding box center [1075, 58] width 310 height 32
click at [1218, 60] on icon "button" at bounding box center [1215, 57] width 9 height 9
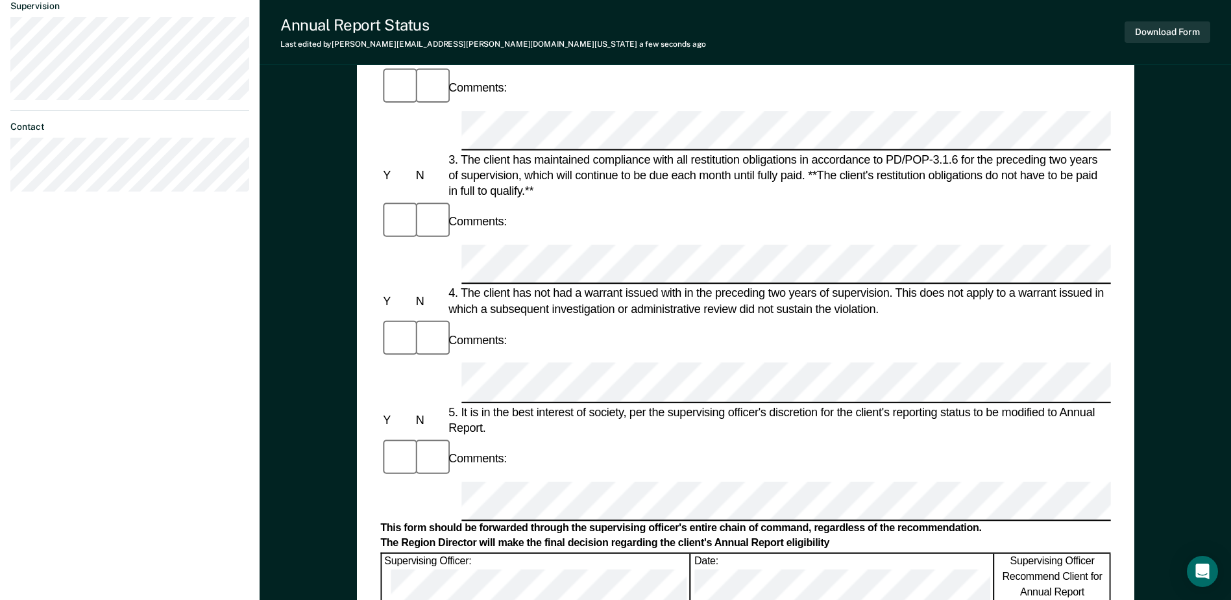
scroll to position [396, 0]
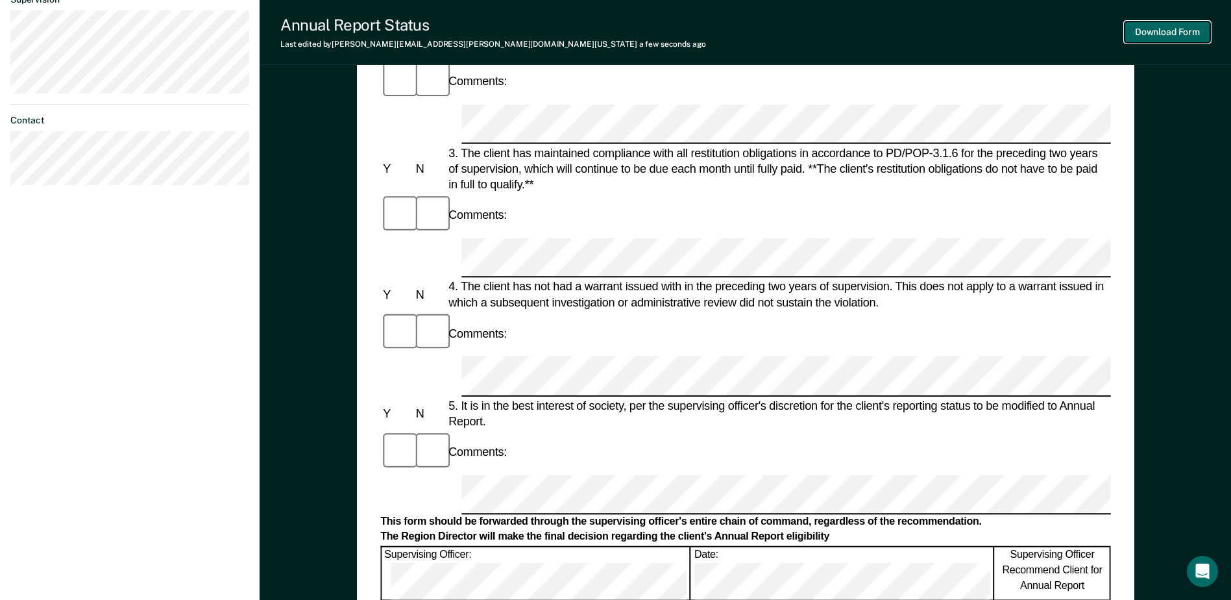
click at [1164, 40] on button "Download Form" at bounding box center [1168, 31] width 86 height 21
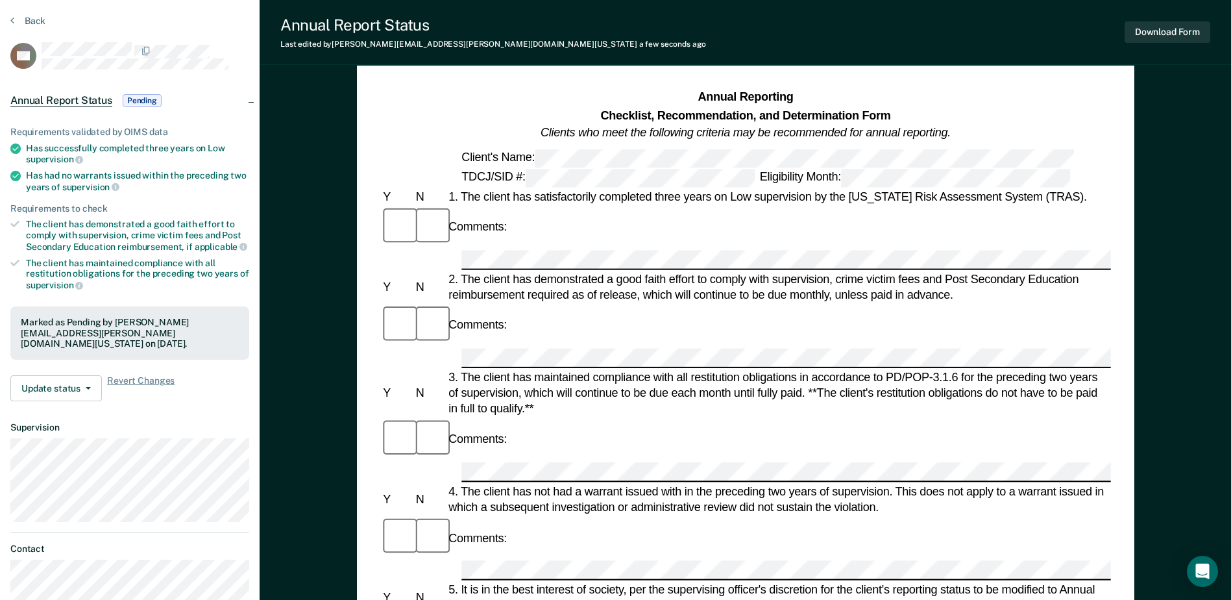
scroll to position [0, 0]
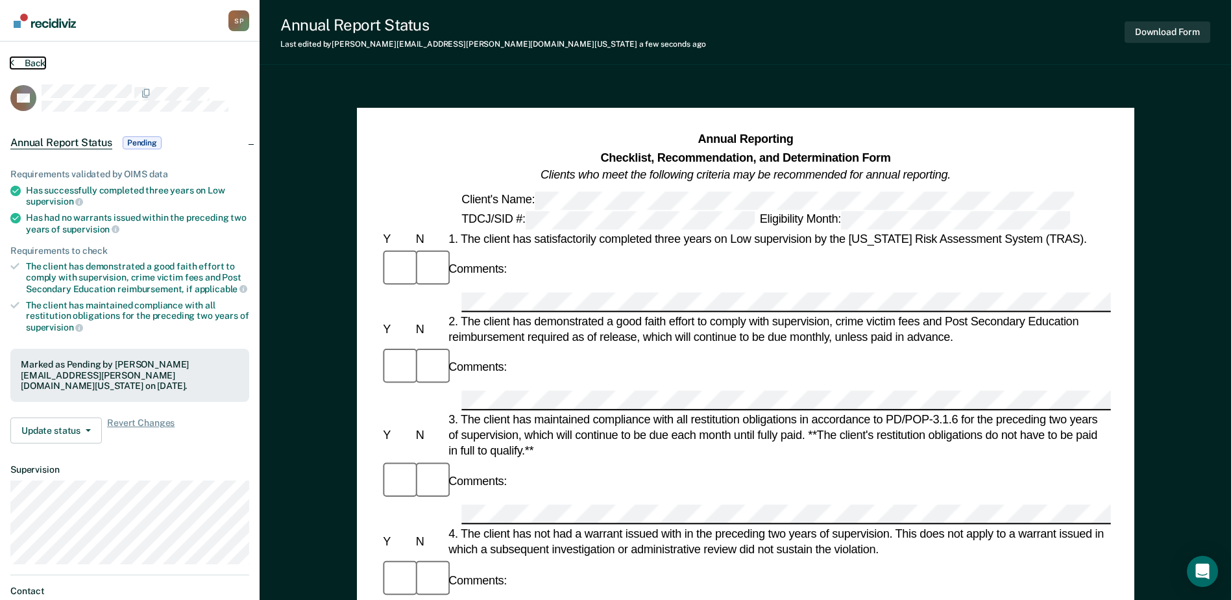
click at [31, 64] on button "Back" at bounding box center [27, 63] width 35 height 12
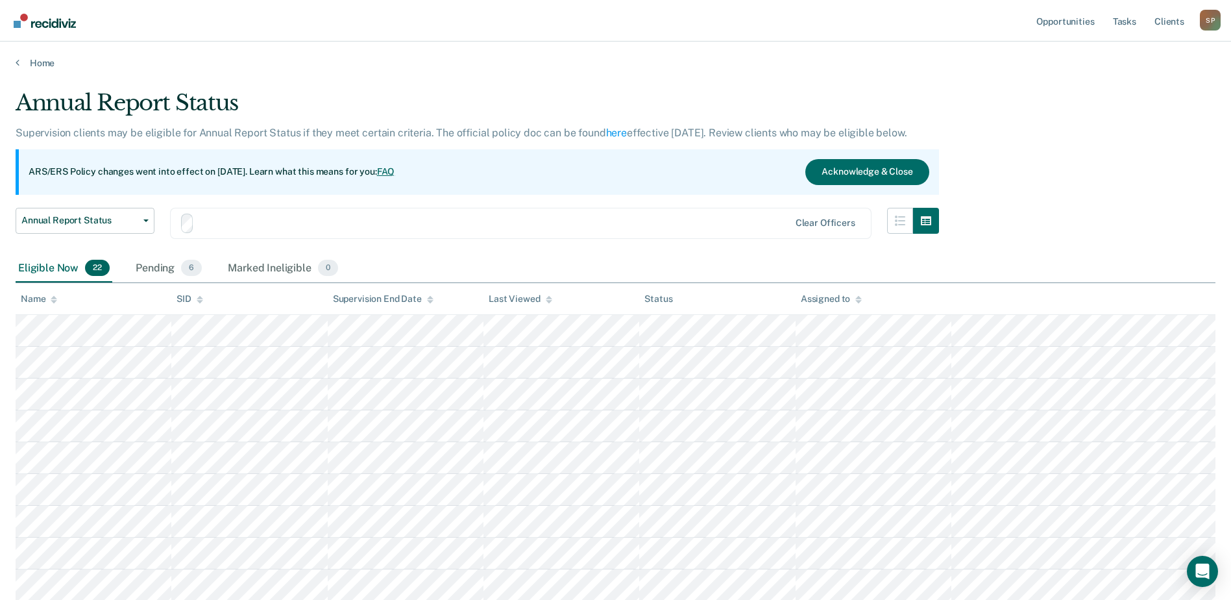
scroll to position [508, 0]
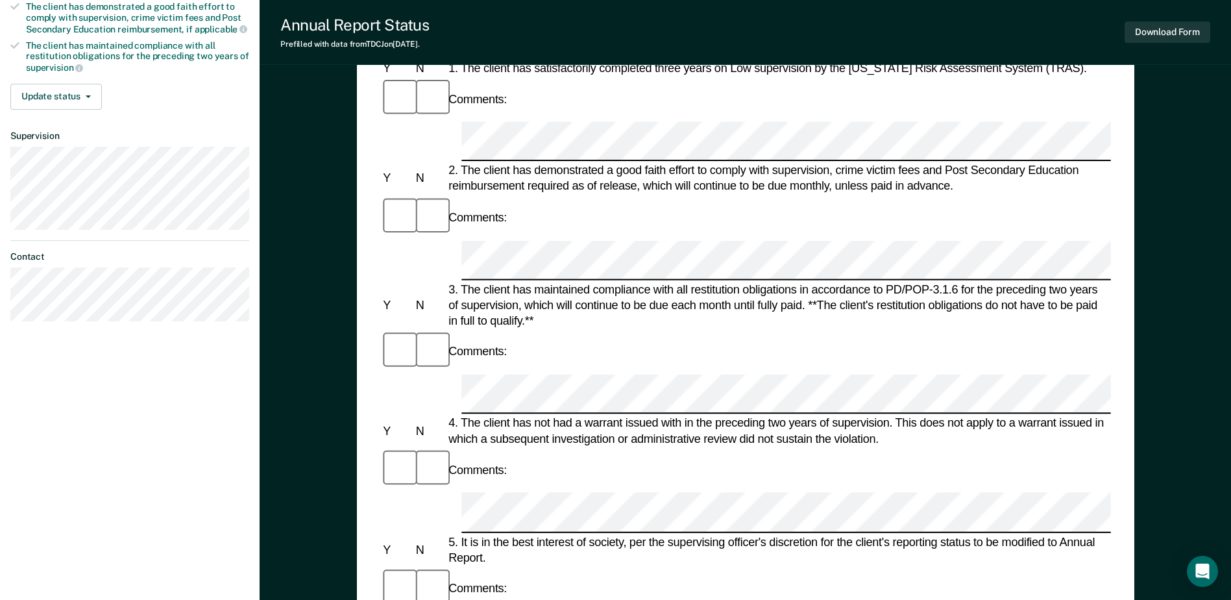
scroll to position [454, 0]
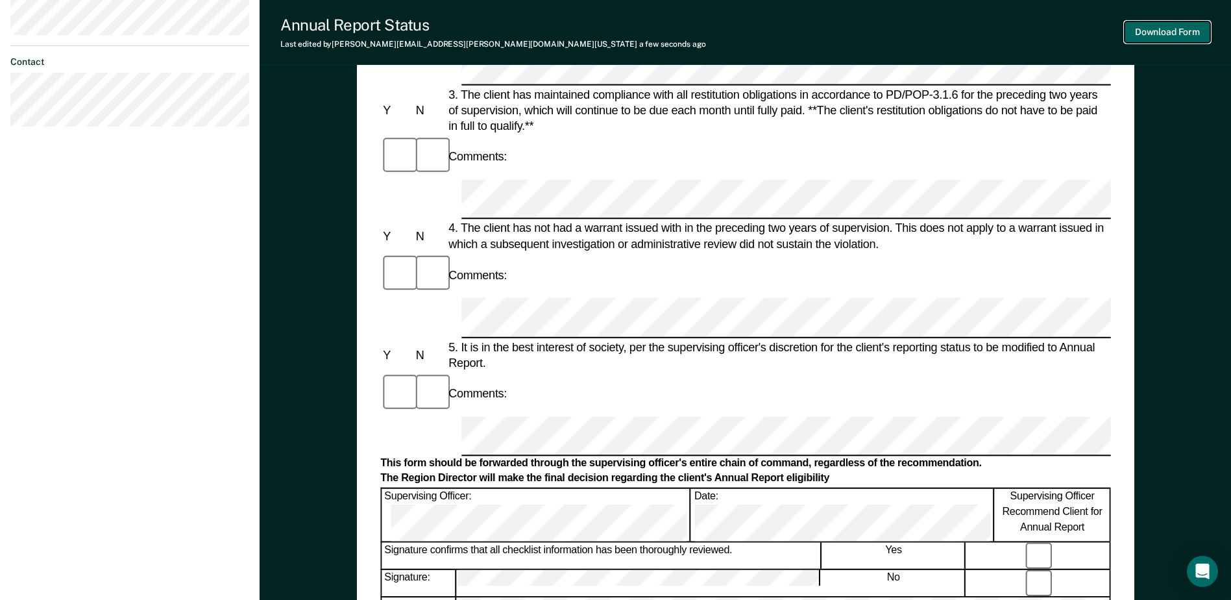
click at [1159, 34] on button "Download Form" at bounding box center [1168, 31] width 86 height 21
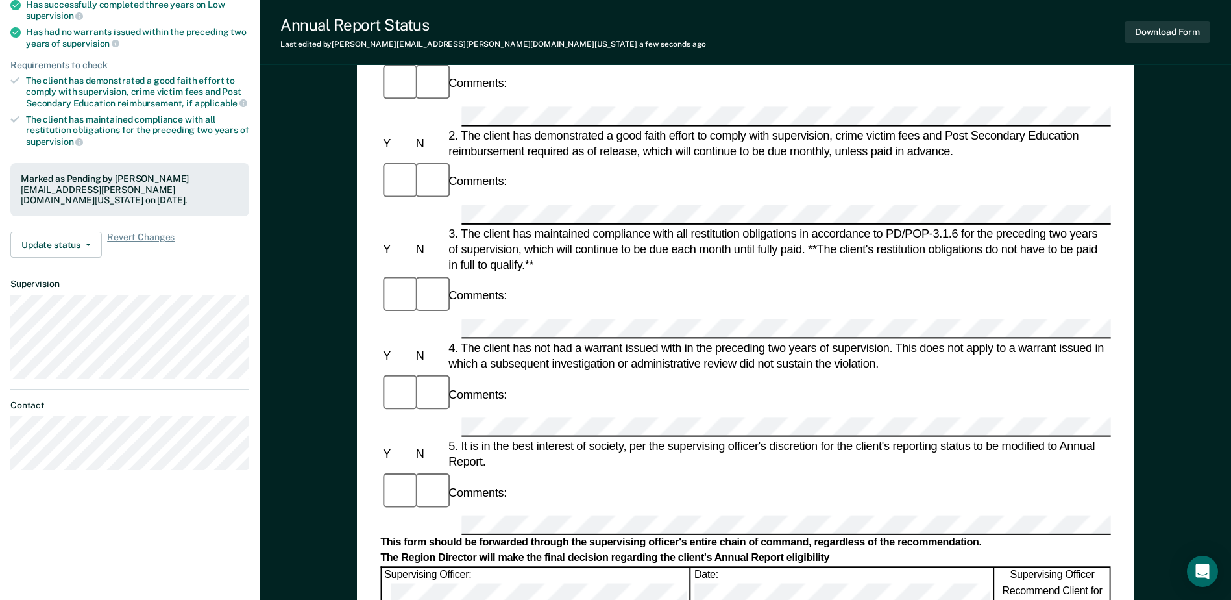
scroll to position [0, 0]
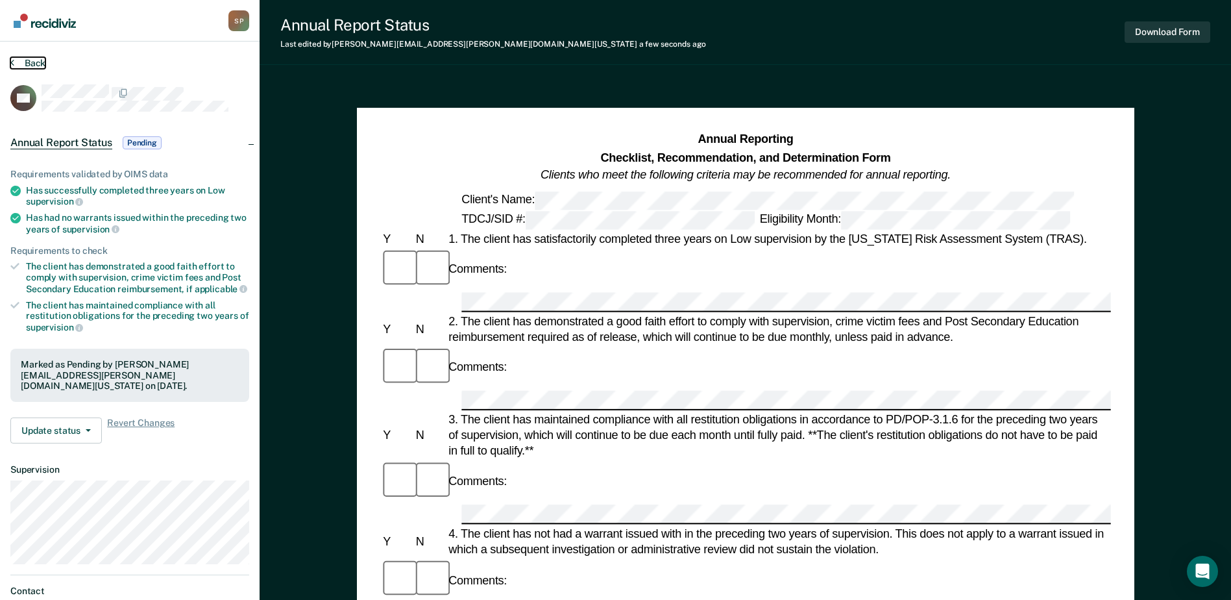
click at [18, 62] on button "Back" at bounding box center [27, 63] width 35 height 12
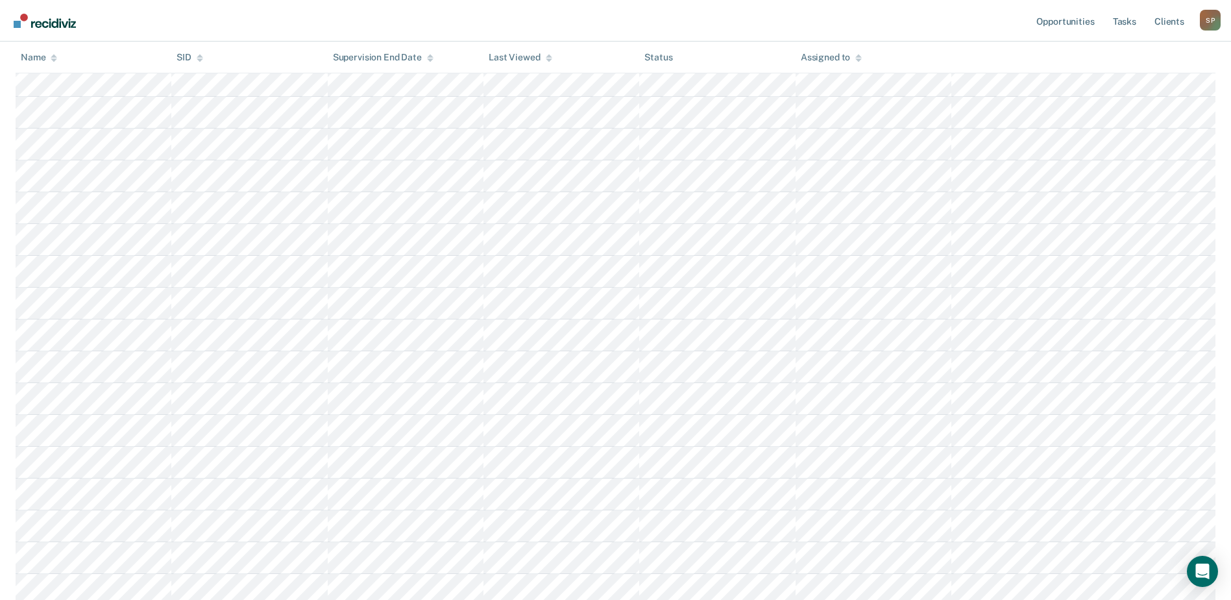
scroll to position [476, 0]
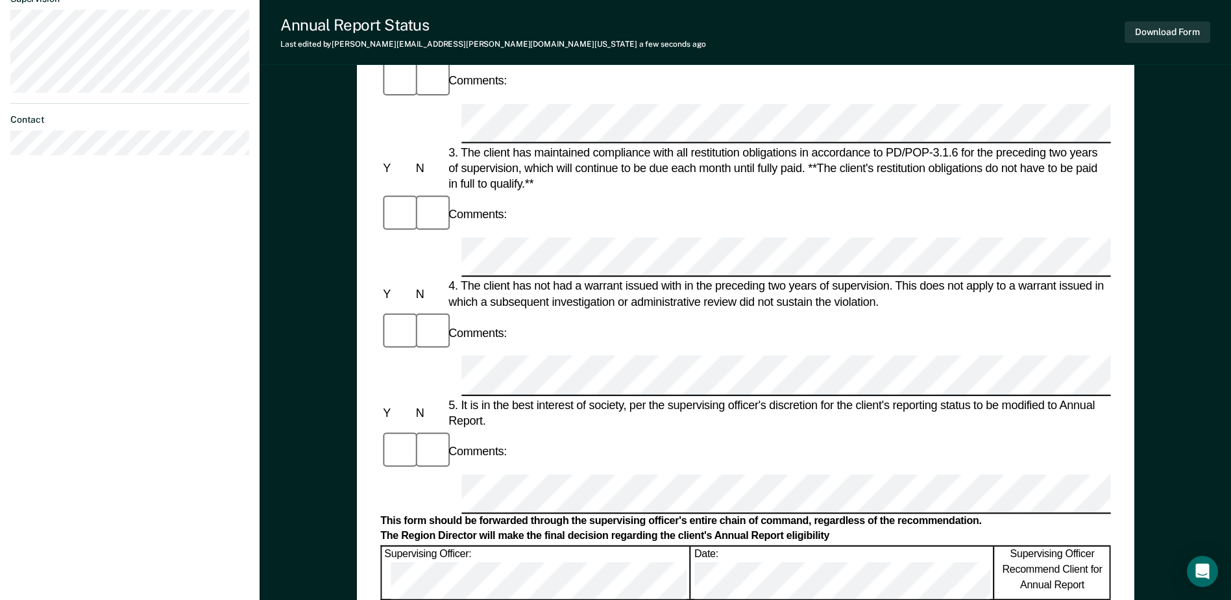
scroll to position [376, 0]
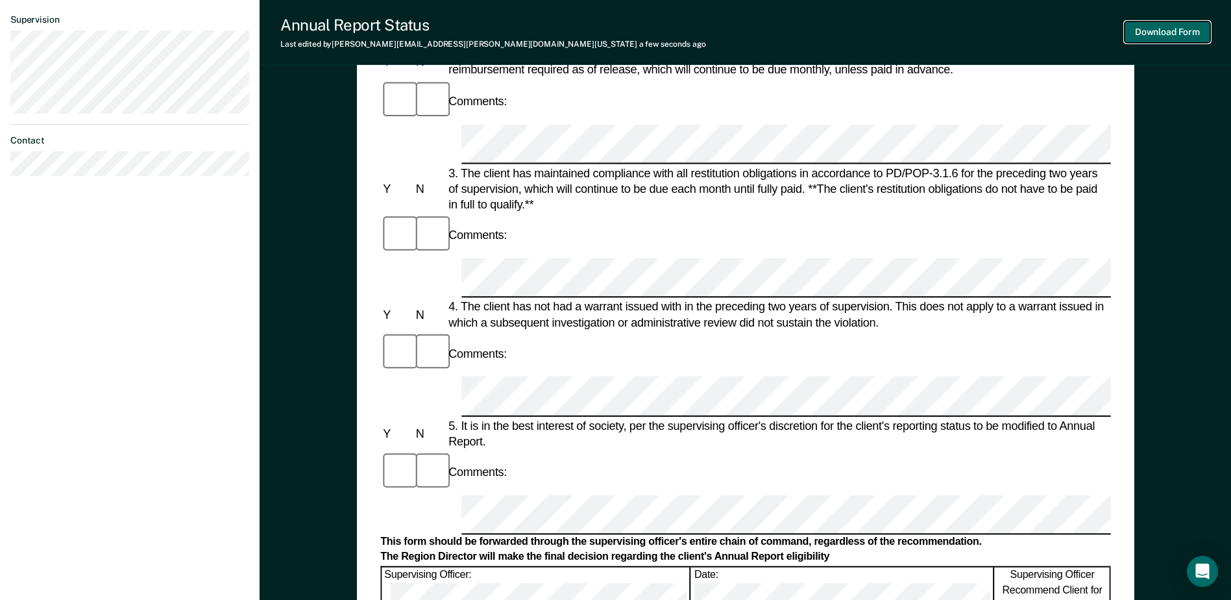
click at [1173, 33] on button "Download Form" at bounding box center [1168, 31] width 86 height 21
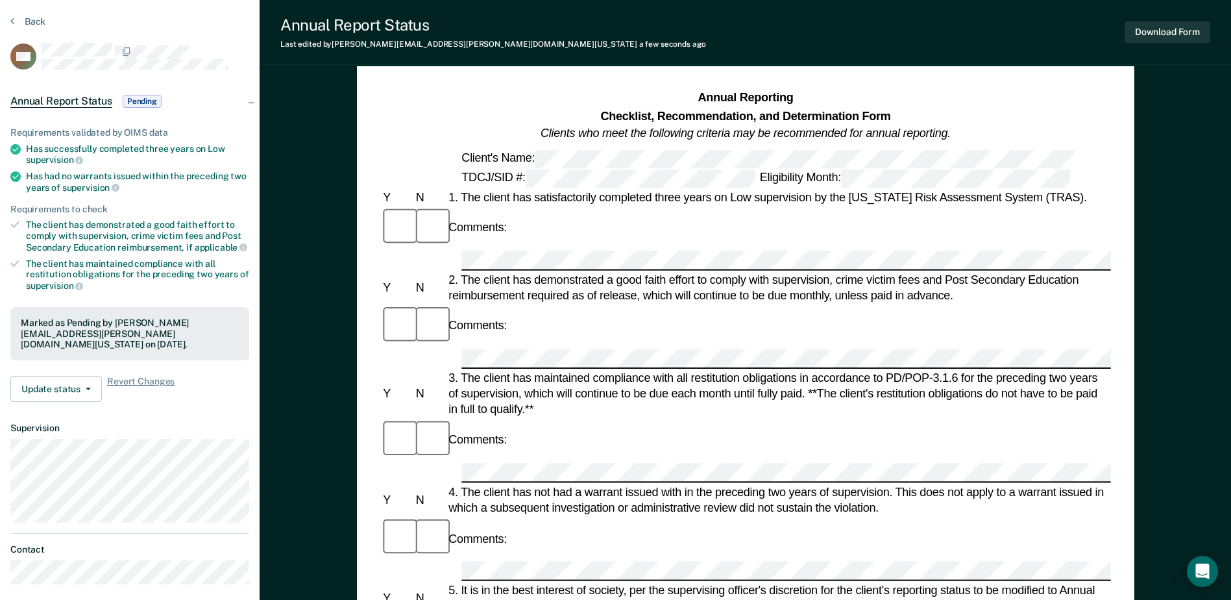
scroll to position [0, 0]
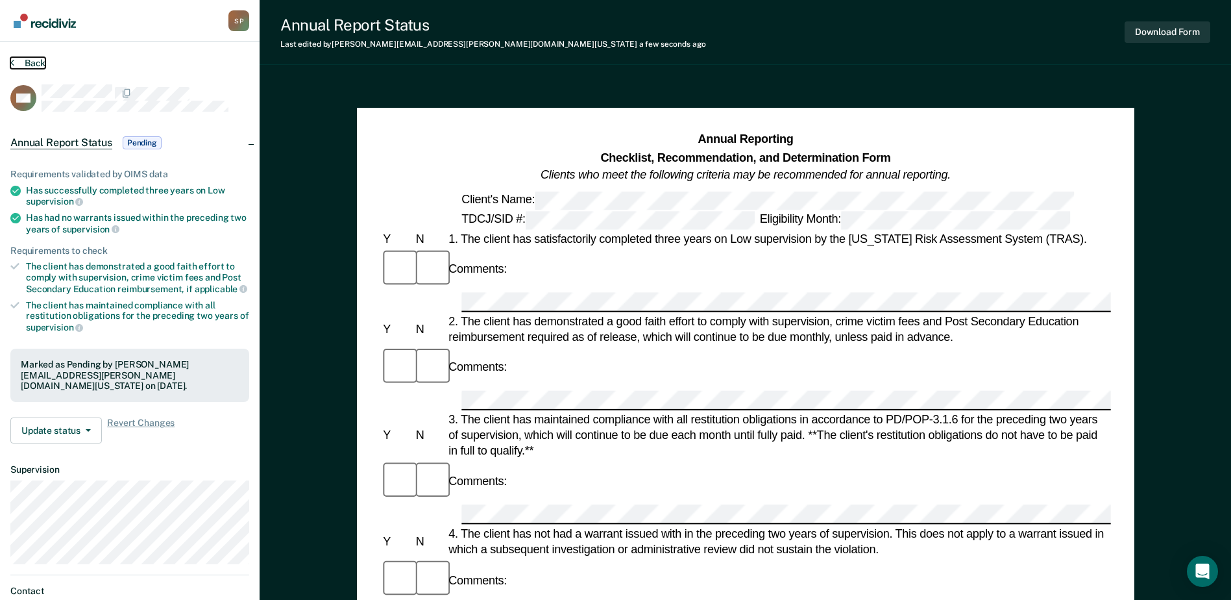
click at [25, 64] on button "Back" at bounding box center [27, 63] width 35 height 12
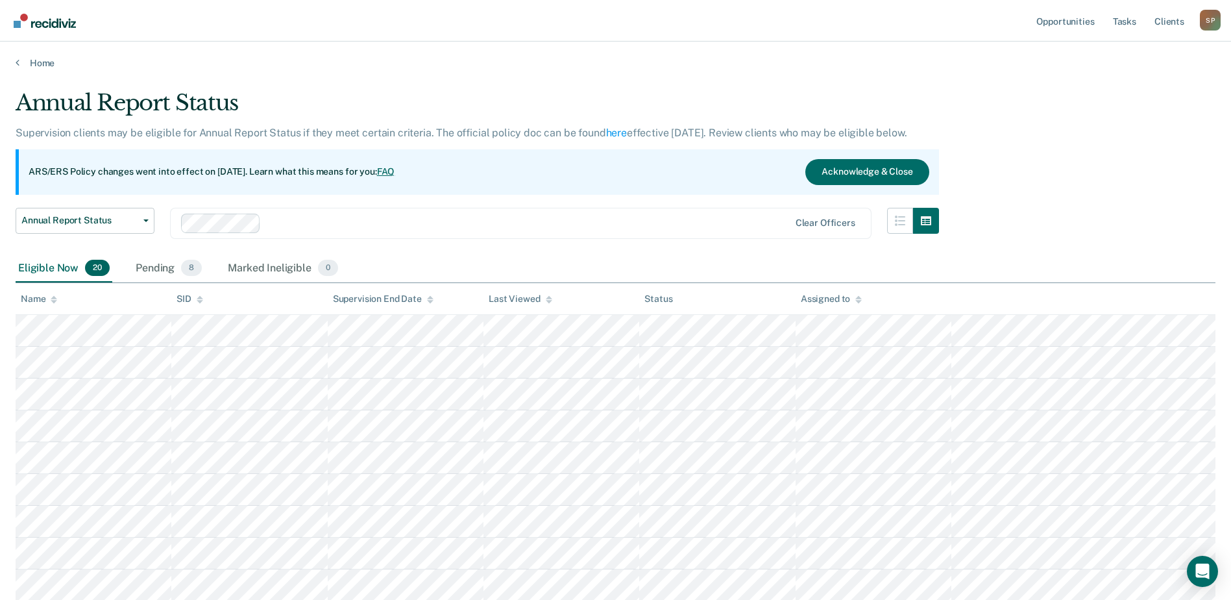
click at [413, 95] on div "Annual Report Status" at bounding box center [477, 108] width 923 height 37
click at [1208, 29] on div "S P" at bounding box center [1210, 20] width 21 height 21
click at [1065, 24] on link "Opportunities" at bounding box center [1065, 21] width 63 height 42
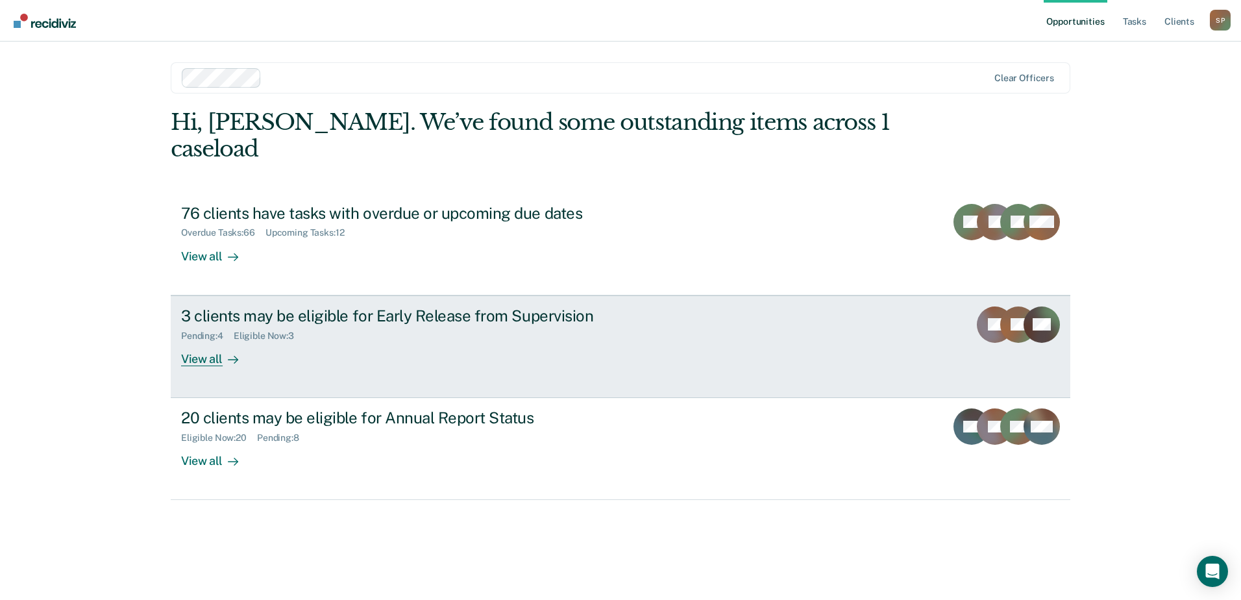
click at [398, 338] on div "3 clients may be eligible for Early Release from Supervision Pending : 4 Eligib…" at bounding box center [424, 336] width 487 height 60
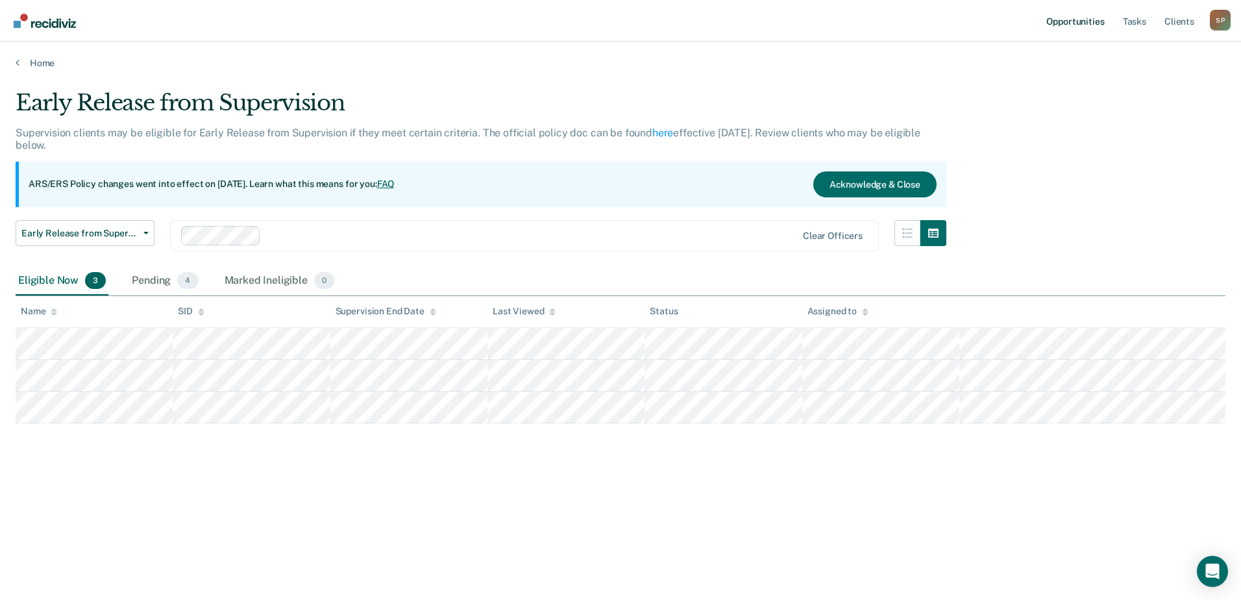
click at [1104, 25] on link "Opportunities" at bounding box center [1075, 21] width 63 height 42
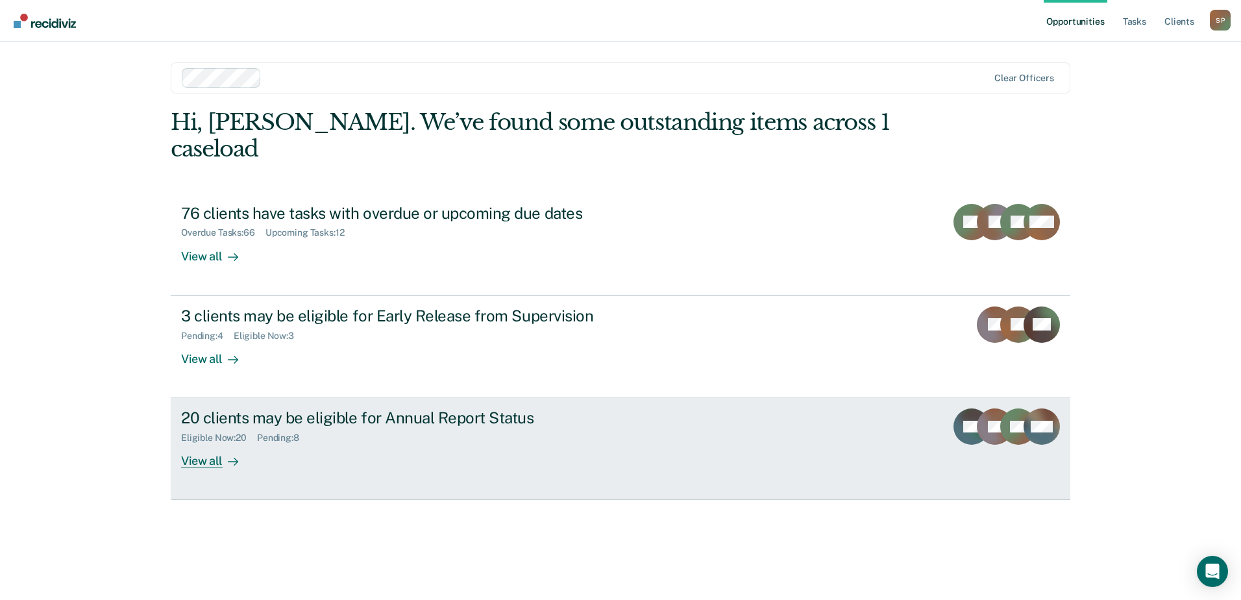
click at [300, 439] on div "20 clients may be eligible for Annual Report Status Eligible Now : 20 Pending :…" at bounding box center [424, 438] width 487 height 60
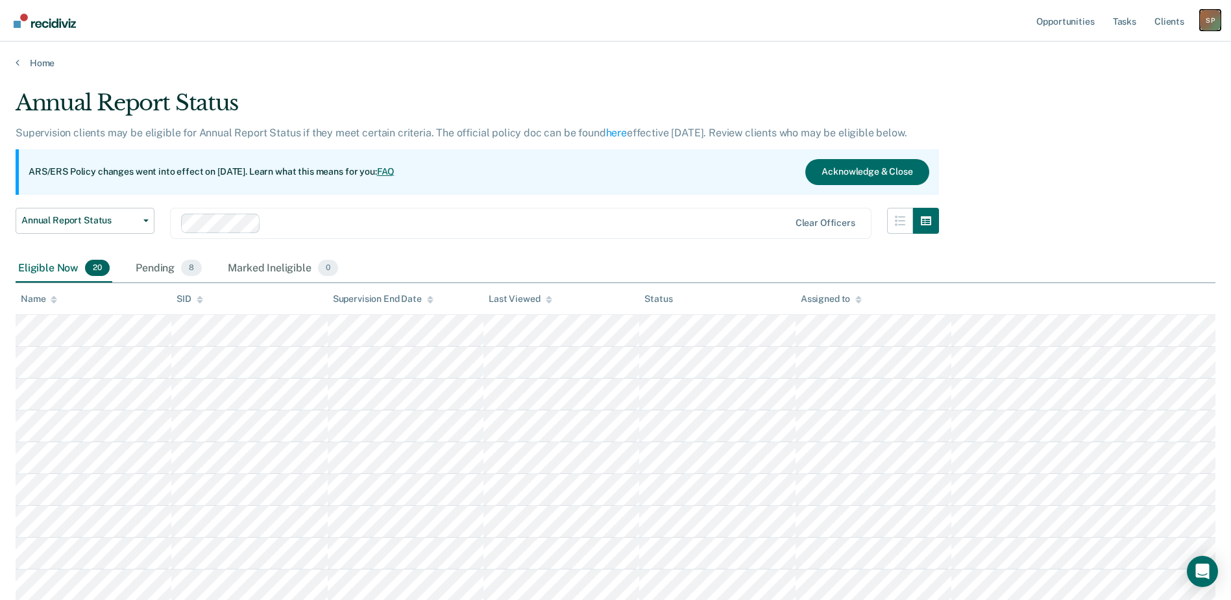
click at [1216, 27] on div "S P" at bounding box center [1210, 20] width 21 height 21
click at [1157, 88] on link "Log Out" at bounding box center [1158, 85] width 104 height 11
